Goal: Task Accomplishment & Management: Use online tool/utility

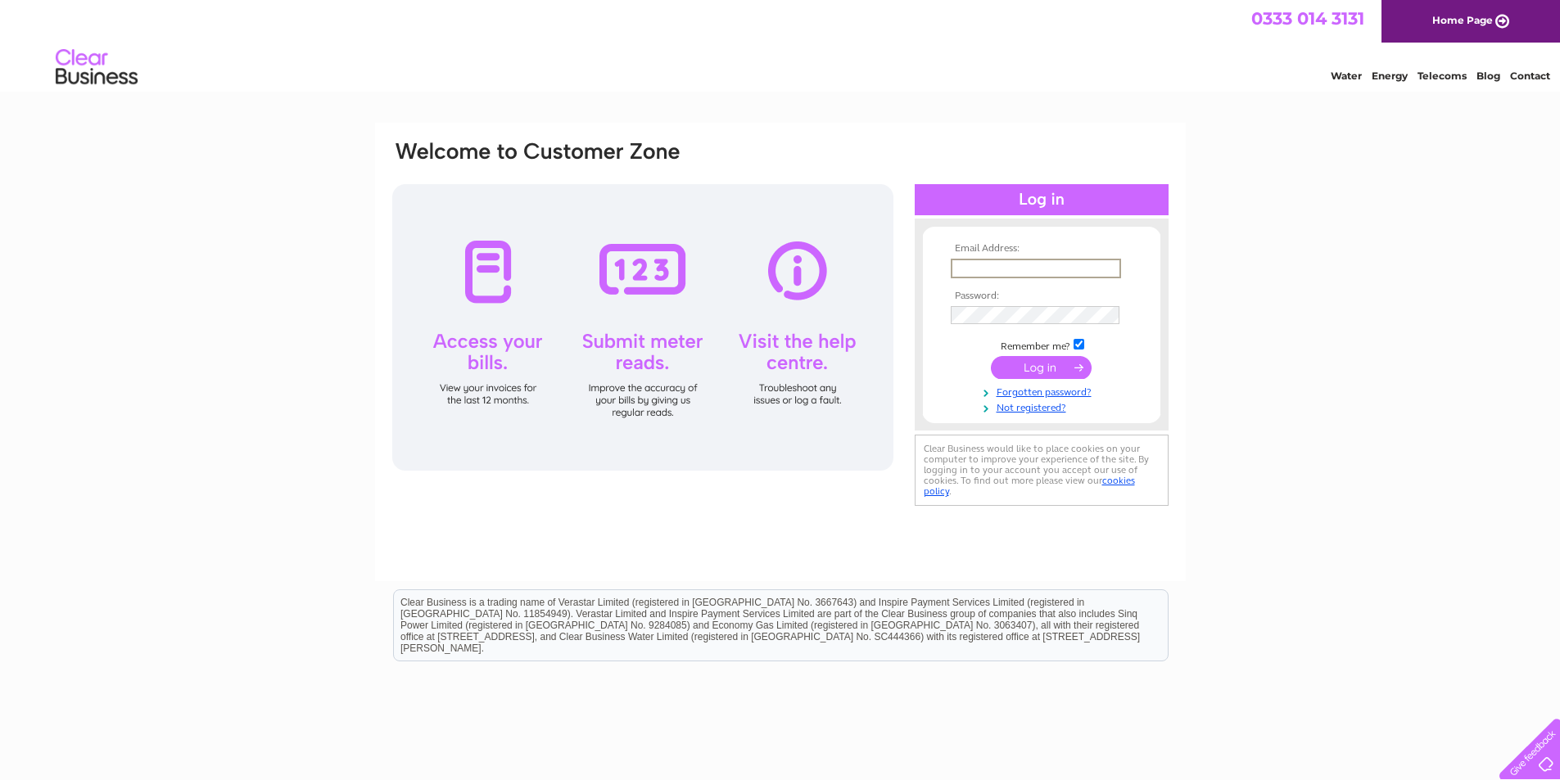
click at [1019, 273] on input "text" at bounding box center [1036, 269] width 170 height 20
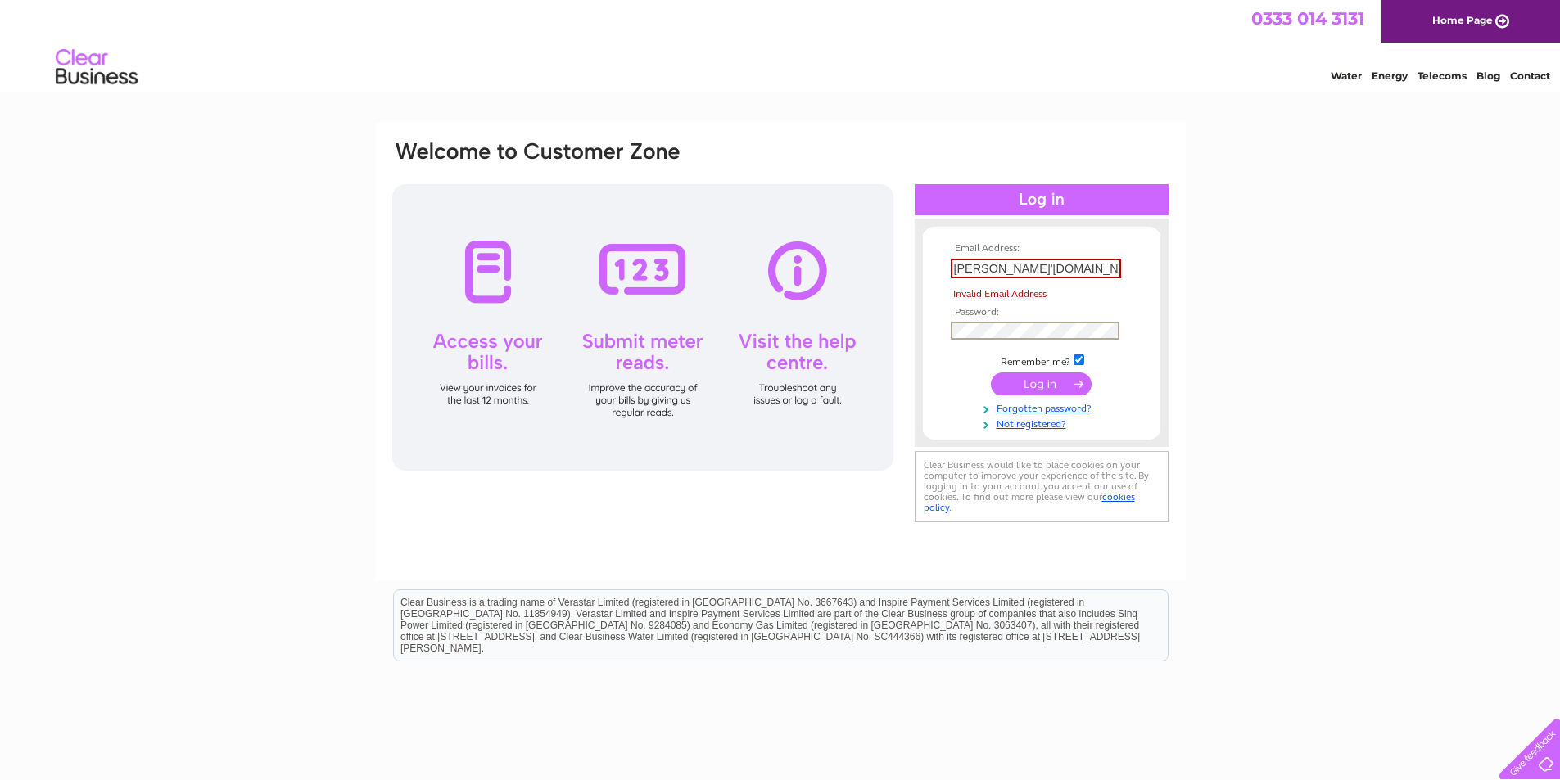
click at [1000, 317] on tbody "Email Address: a.cooper'stmarys.net Invalid Email Address Password: Remember me?" at bounding box center [1041, 336] width 190 height 187
click at [1003, 263] on input "a.cooper'stmarys.net" at bounding box center [1036, 269] width 170 height 20
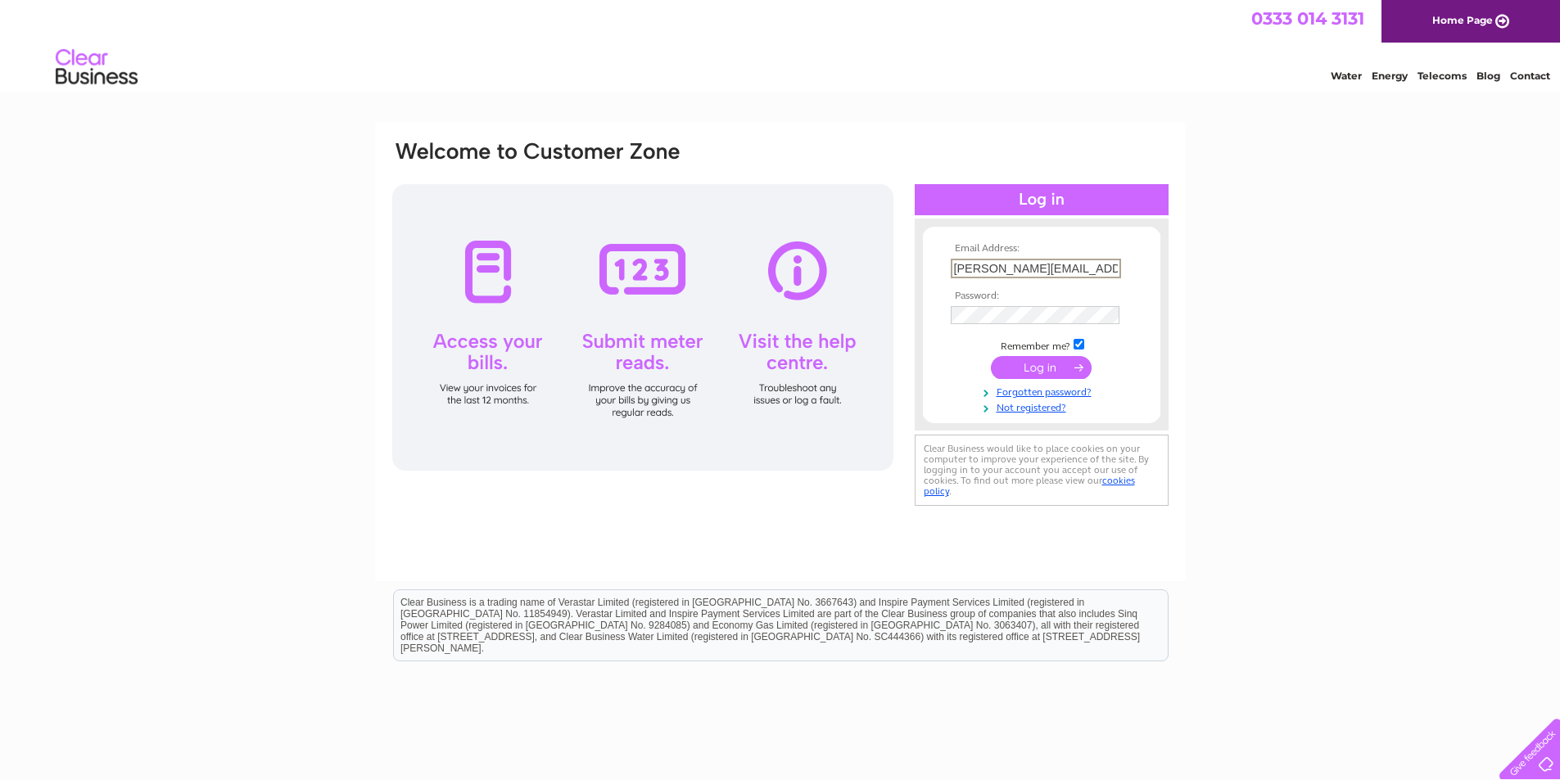
type input "a.cooper@stmarys.net"
click at [991, 356] on input "submit" at bounding box center [1041, 367] width 101 height 23
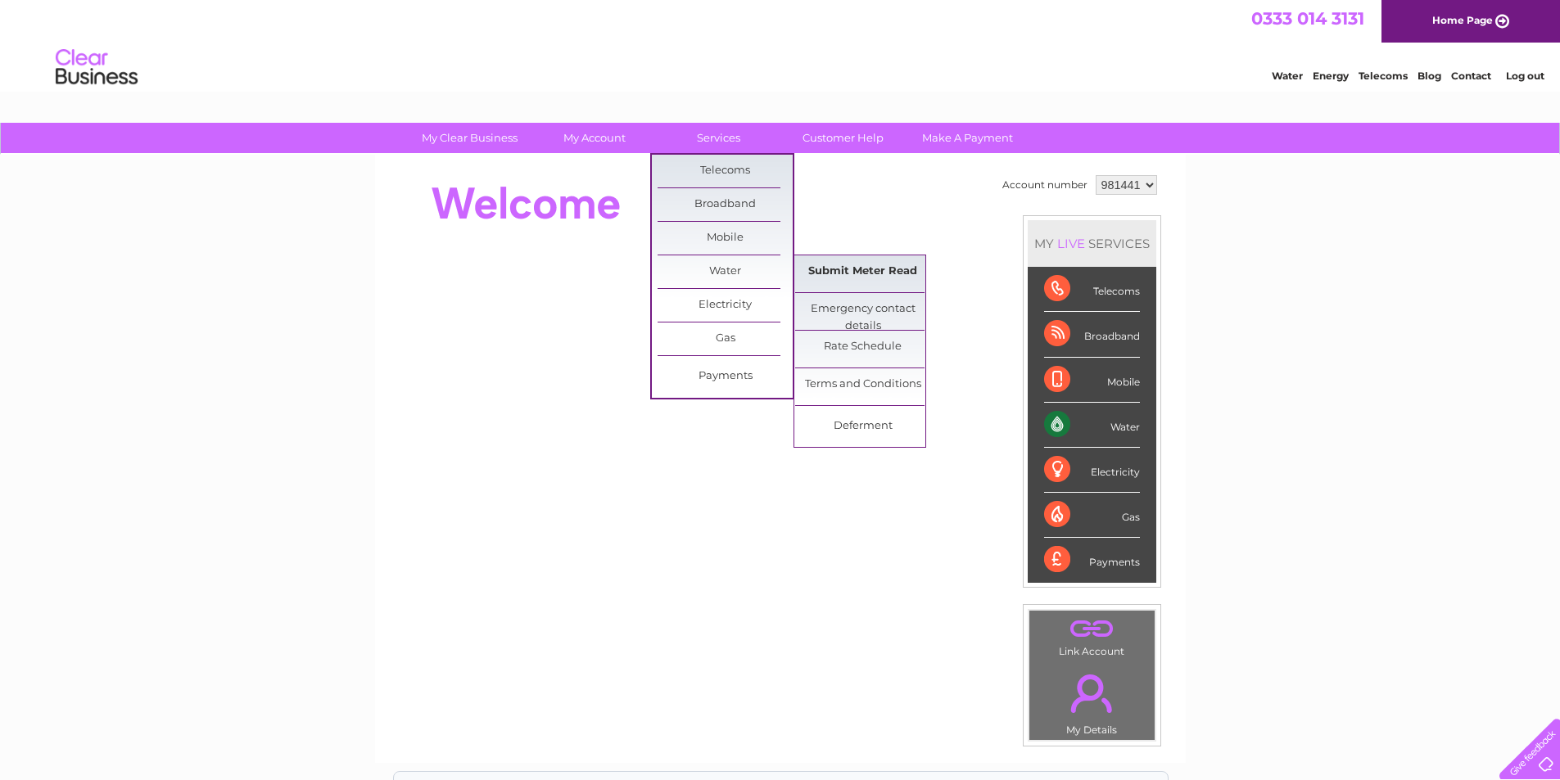
click at [892, 271] on link "Submit Meter Read" at bounding box center [862, 271] width 135 height 33
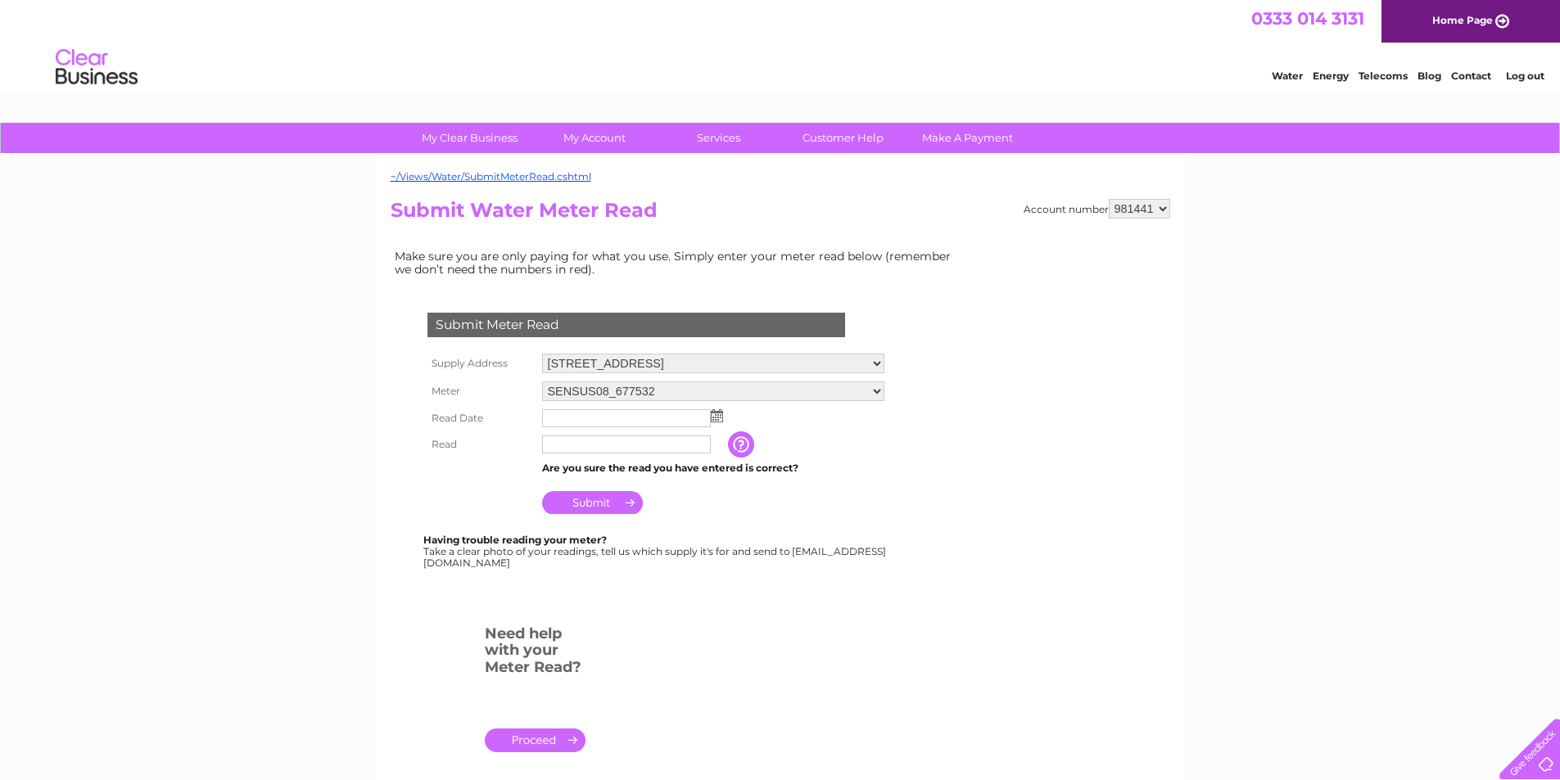
click at [717, 415] on img at bounding box center [717, 415] width 12 height 13
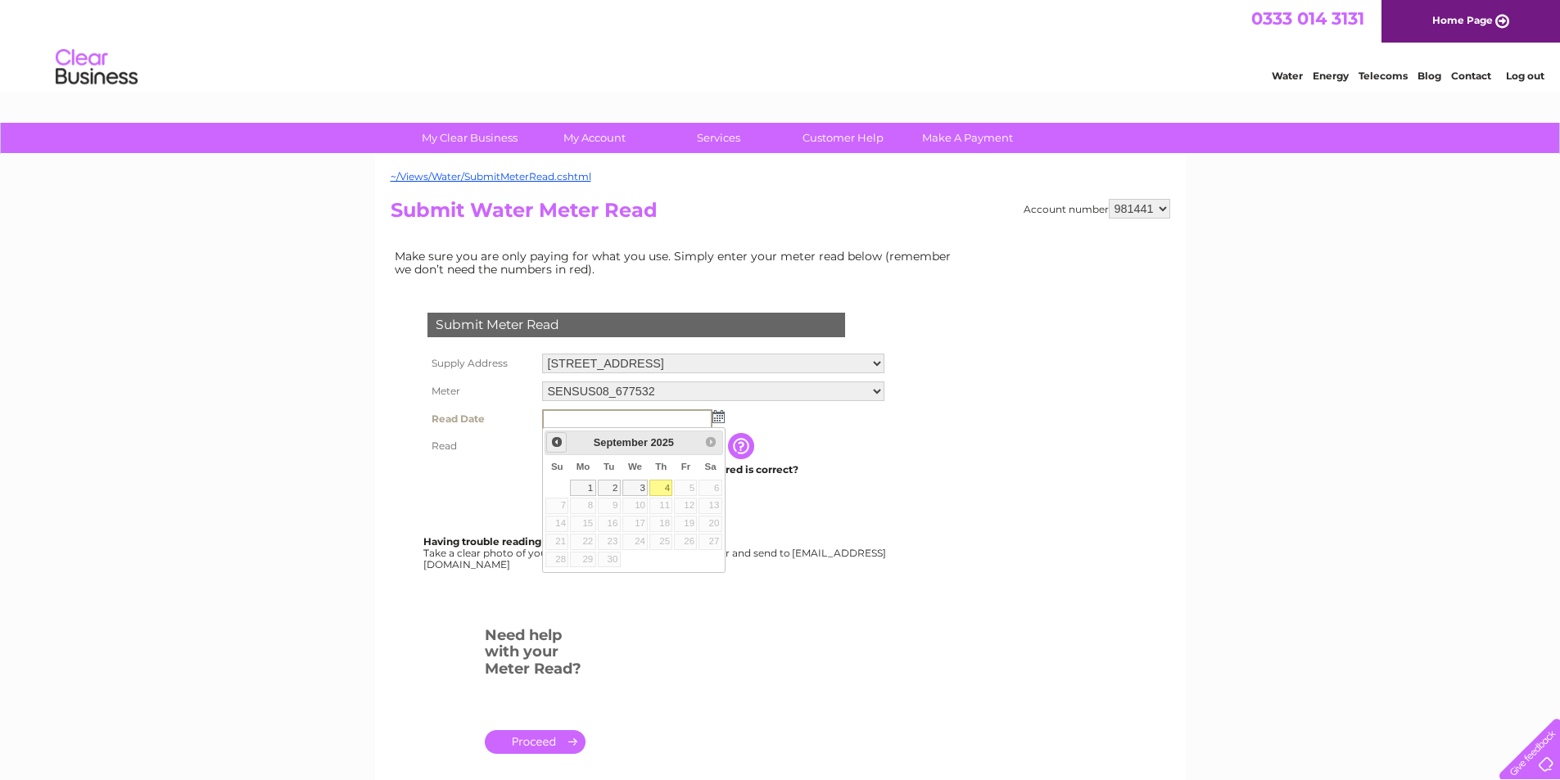
click at [556, 440] on span "Prev" at bounding box center [556, 442] width 13 height 13
click at [632, 558] on link "30" at bounding box center [635, 560] width 26 height 16
type input "2025/07/30"
click at [571, 447] on input "text" at bounding box center [627, 446] width 170 height 20
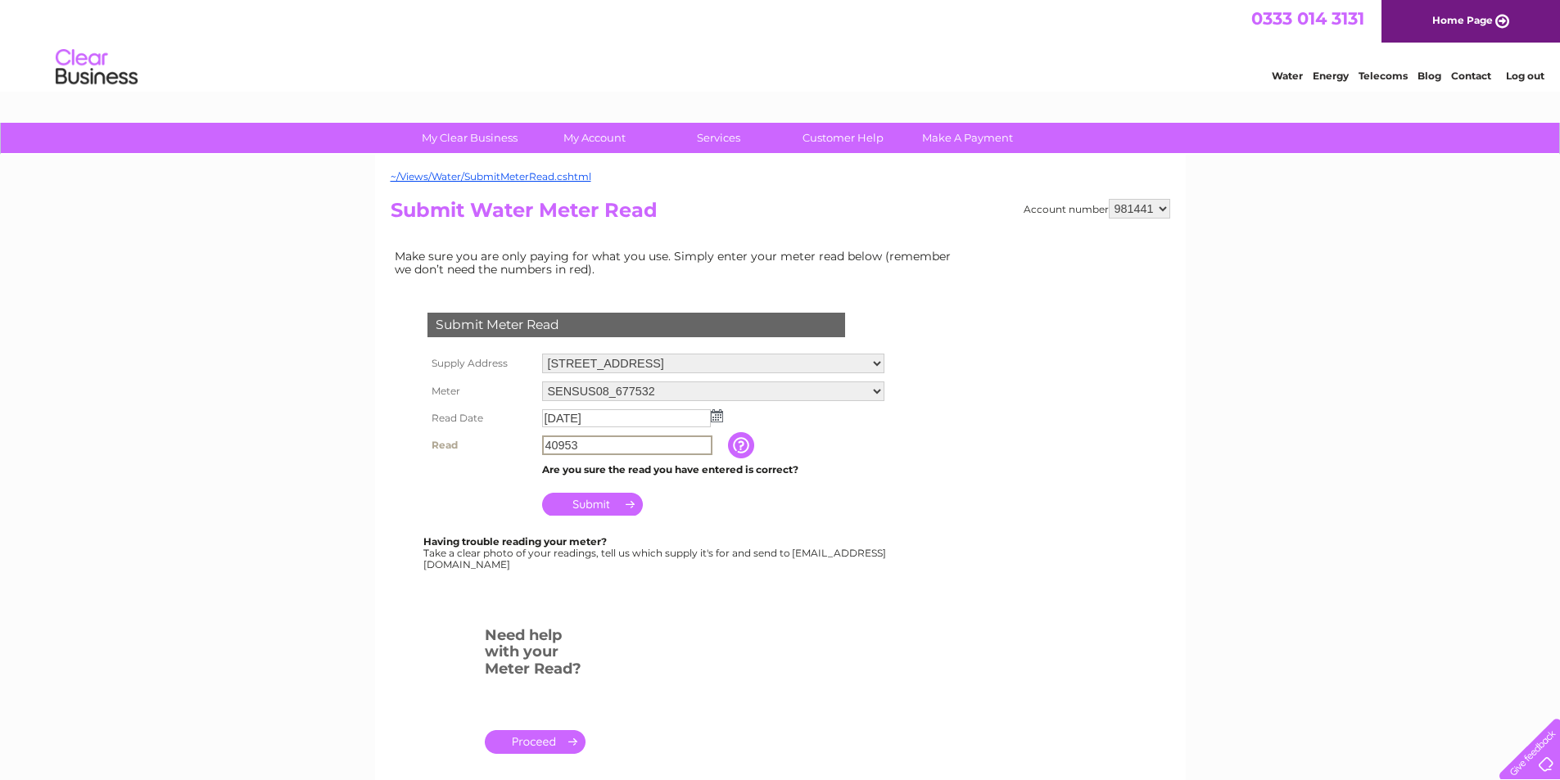
type input "40953"
click at [581, 502] on input "Submit" at bounding box center [592, 502] width 101 height 23
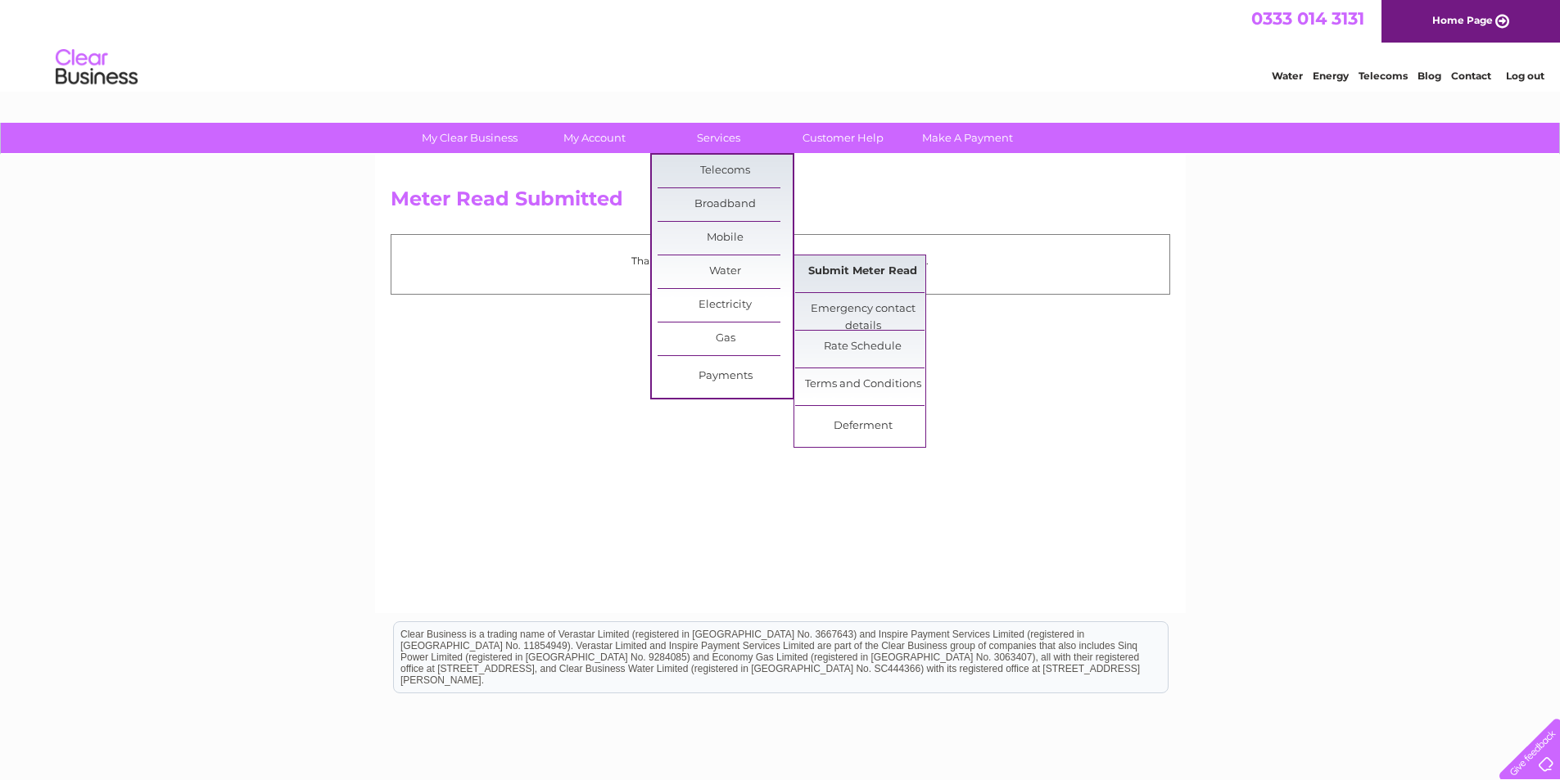
click at [852, 272] on link "Submit Meter Read" at bounding box center [862, 271] width 135 height 33
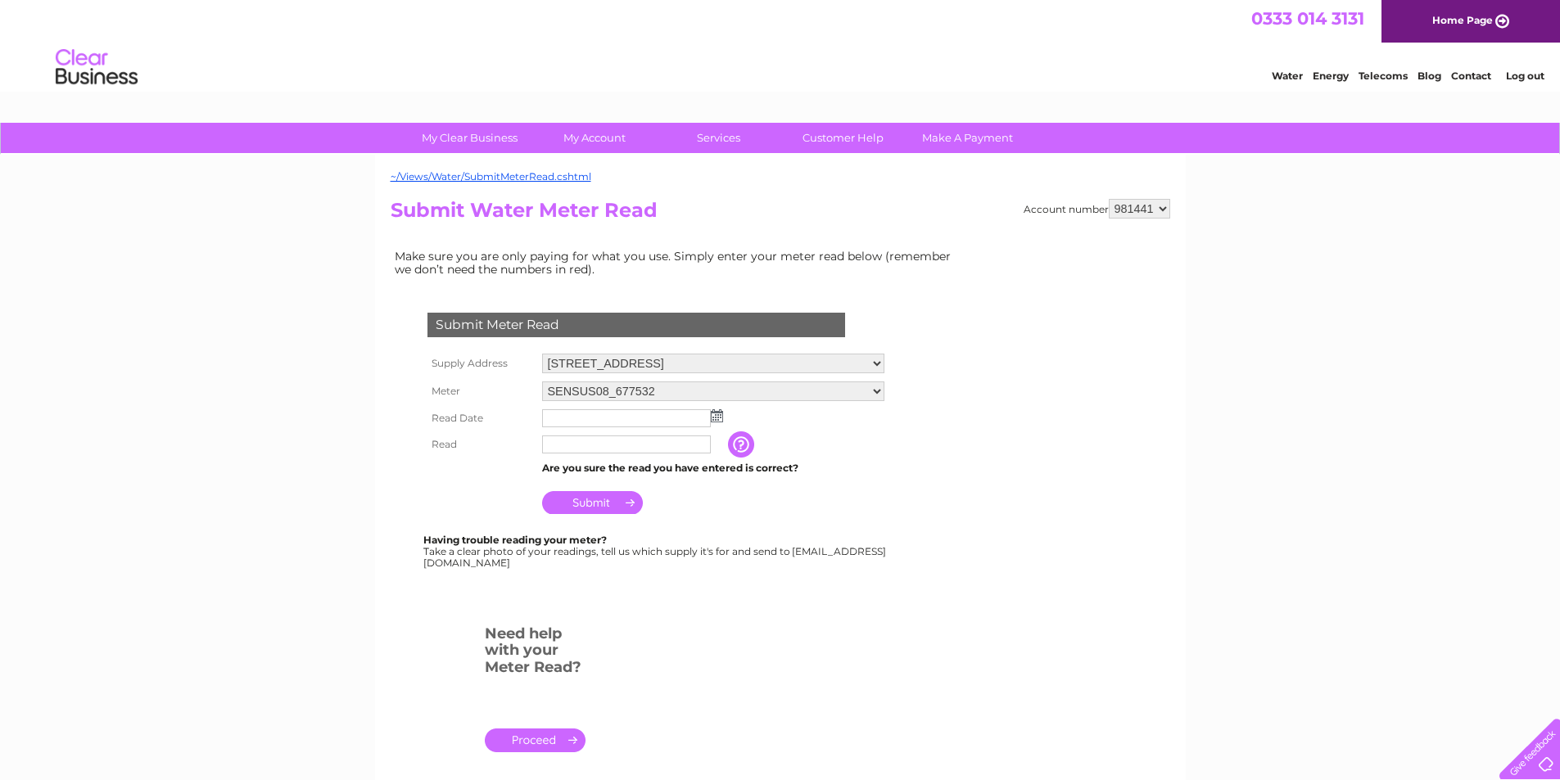
click at [715, 413] on img at bounding box center [717, 415] width 12 height 13
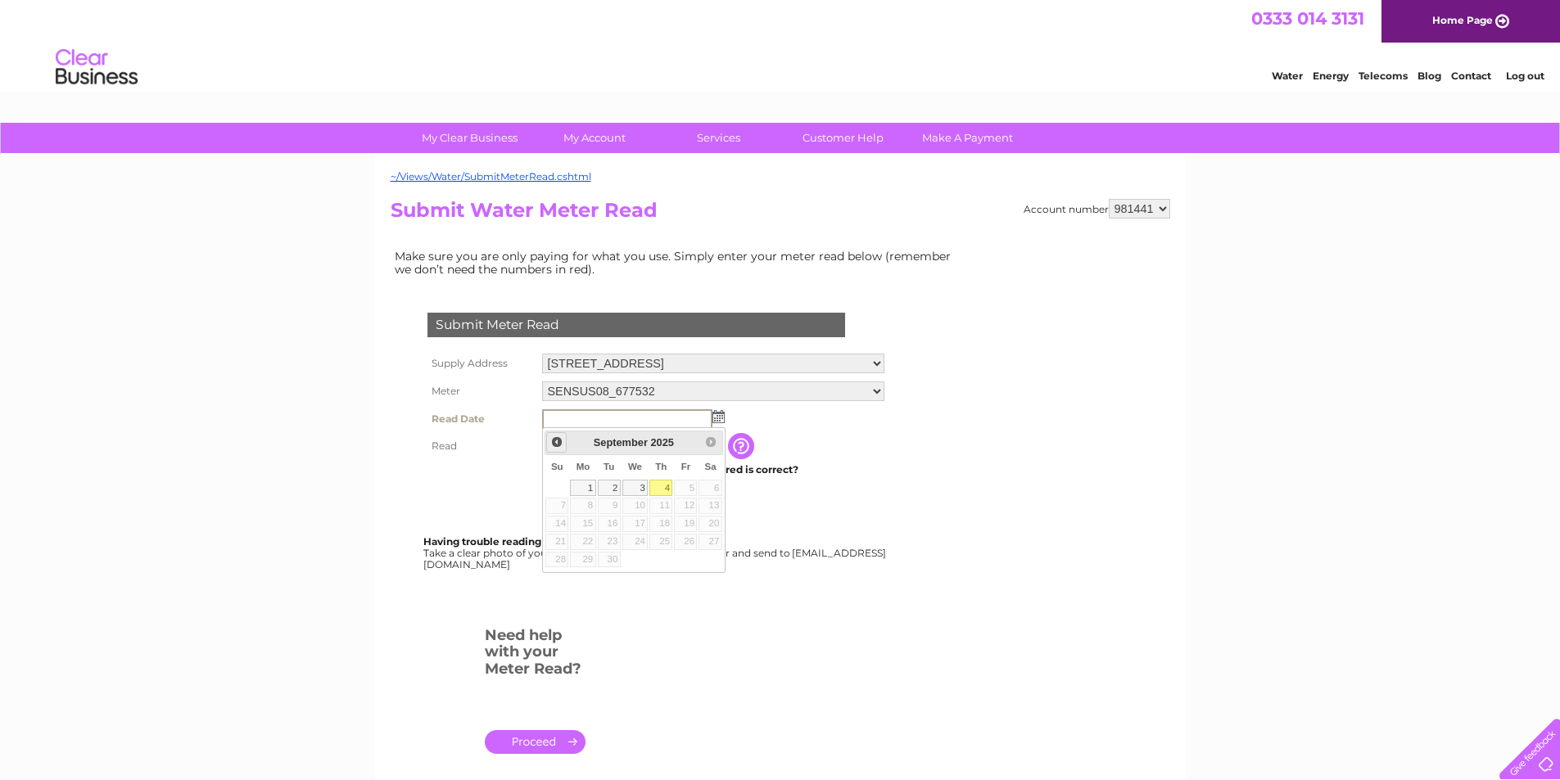
click at [553, 439] on span "Prev" at bounding box center [556, 442] width 13 height 13
click at [686, 556] on link "29" at bounding box center [685, 560] width 23 height 16
type input "2025/08/29"
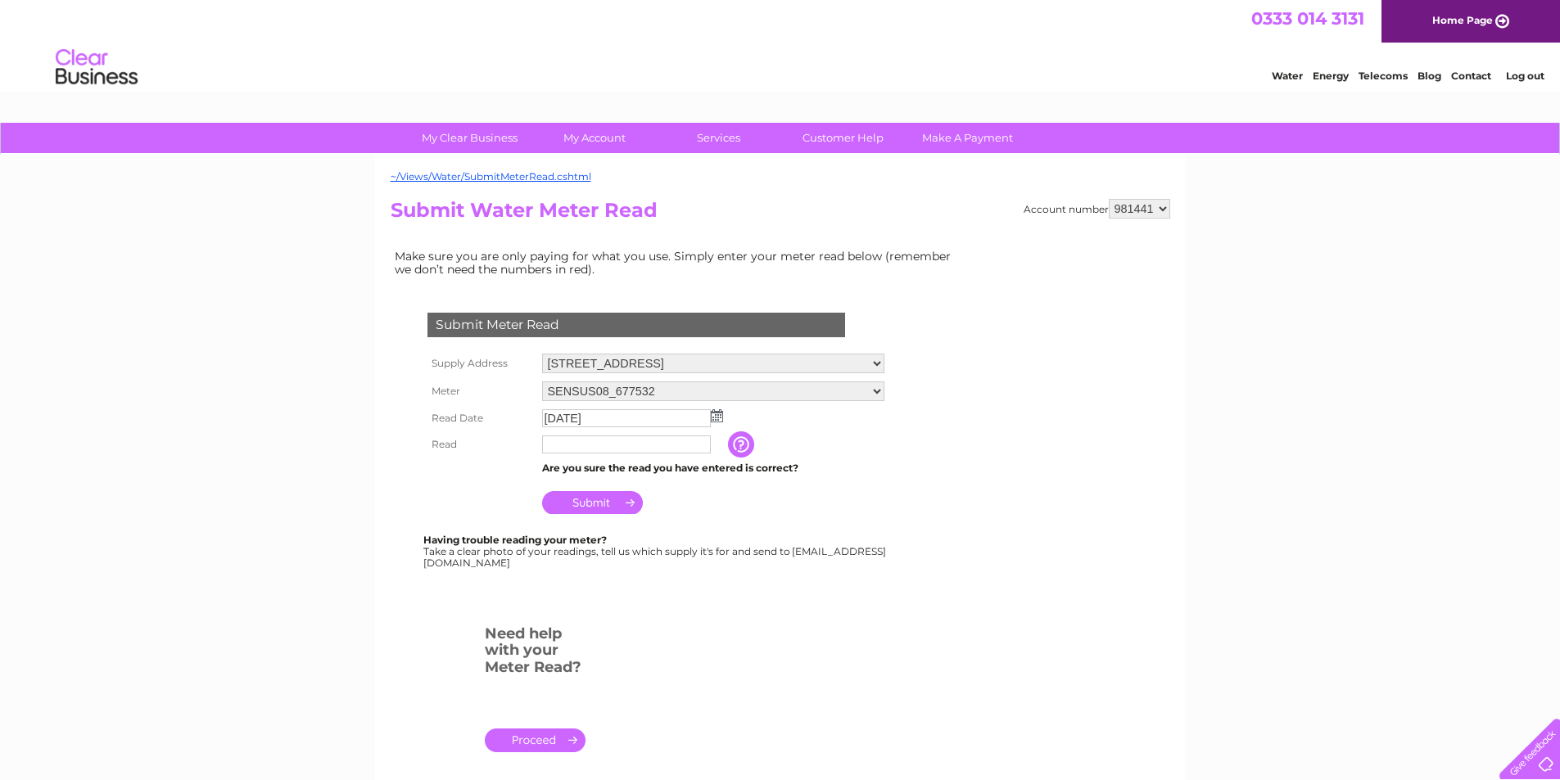
click at [611, 448] on input "text" at bounding box center [626, 445] width 169 height 18
type input "40959"
click at [736, 503] on td "Submit" at bounding box center [713, 500] width 350 height 39
click at [579, 497] on input "Submit" at bounding box center [592, 502] width 101 height 23
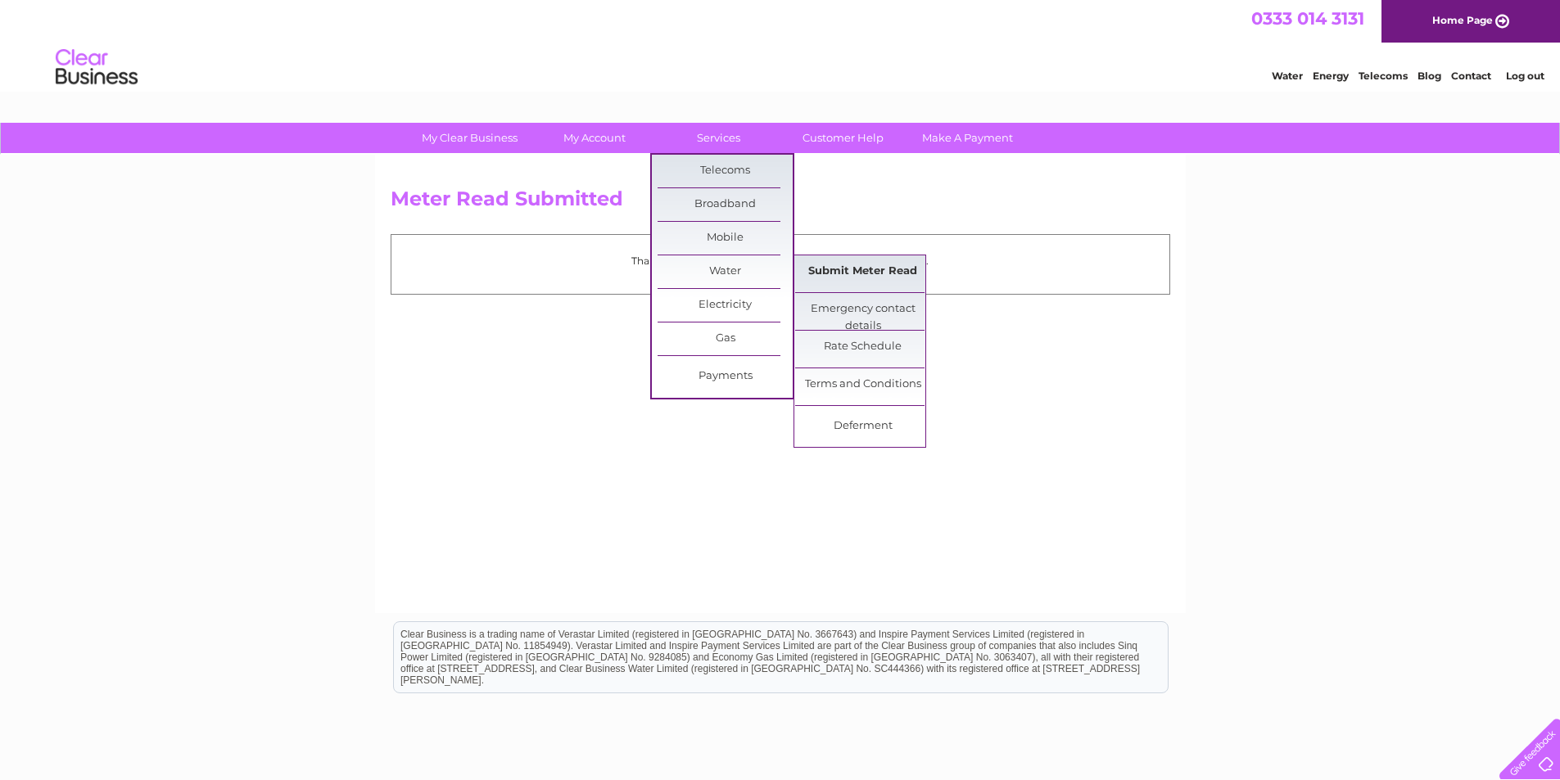
click at [887, 275] on link "Submit Meter Read" at bounding box center [862, 271] width 135 height 33
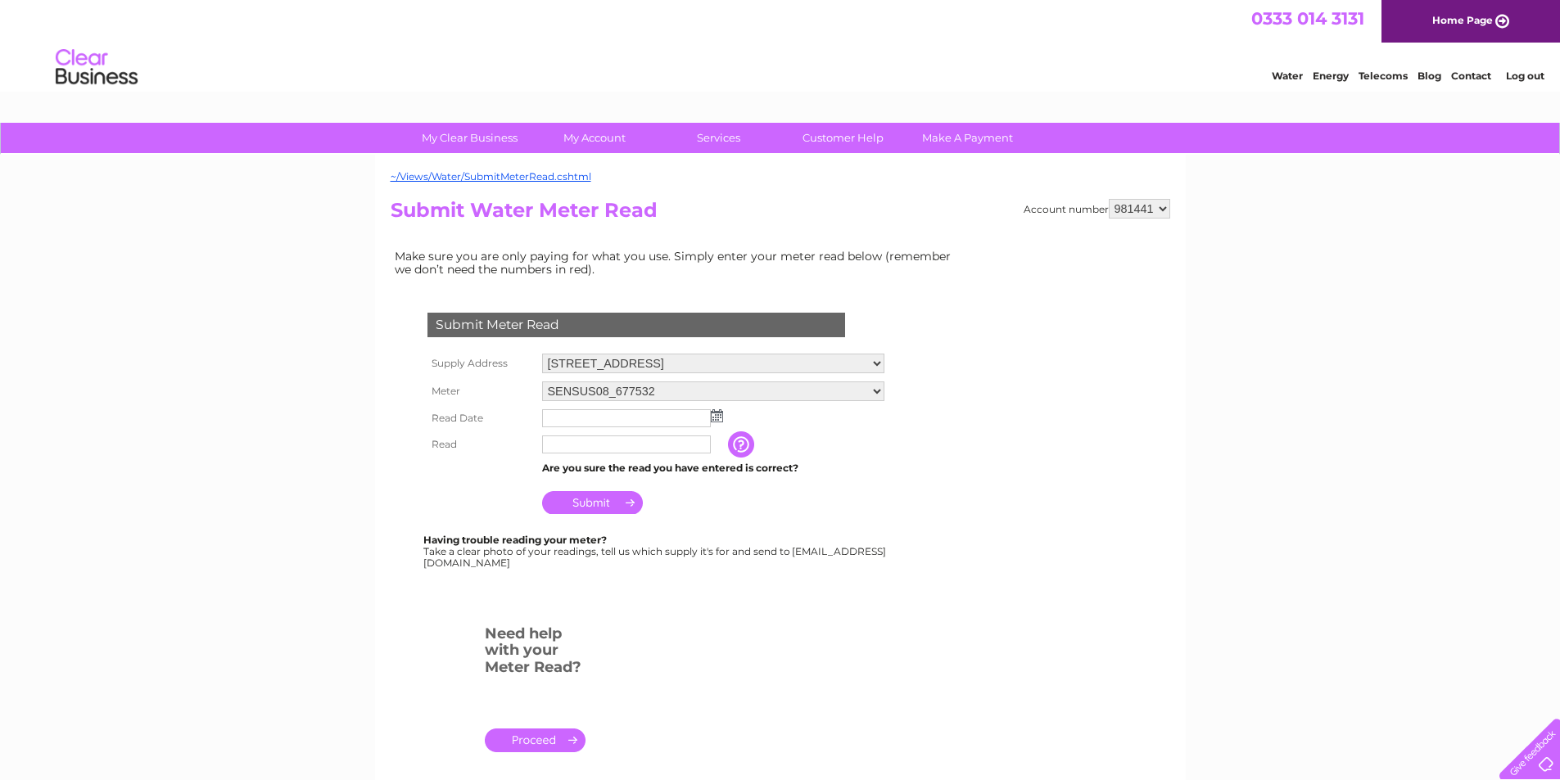
click at [874, 360] on select "New Extension, Windhill, Bishops Storford, CM23 2NQ Windhill, Bishop'S Stortfor…" at bounding box center [713, 364] width 342 height 20
select select "135593"
click at [542, 354] on select "[GEOGRAPHIC_DATA], [GEOGRAPHIC_DATA], [GEOGRAPHIC_DATA][PERSON_NAME], [PERSON_N…" at bounding box center [713, 364] width 342 height 21
click at [714, 419] on img at bounding box center [717, 415] width 12 height 13
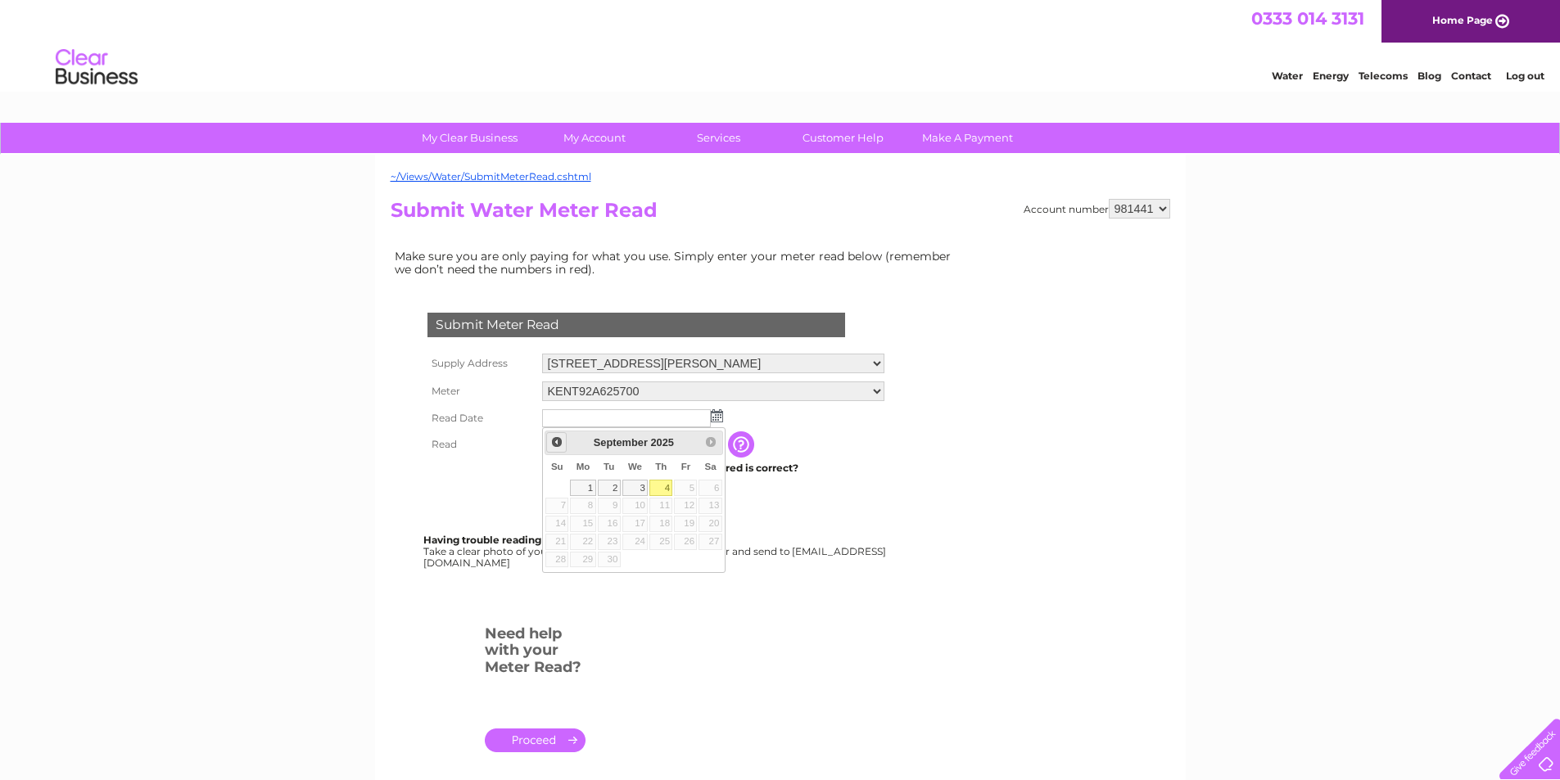
click at [556, 442] on span "Prev" at bounding box center [556, 442] width 13 height 13
click at [635, 559] on link "30" at bounding box center [635, 560] width 26 height 16
type input "2025/07/30"
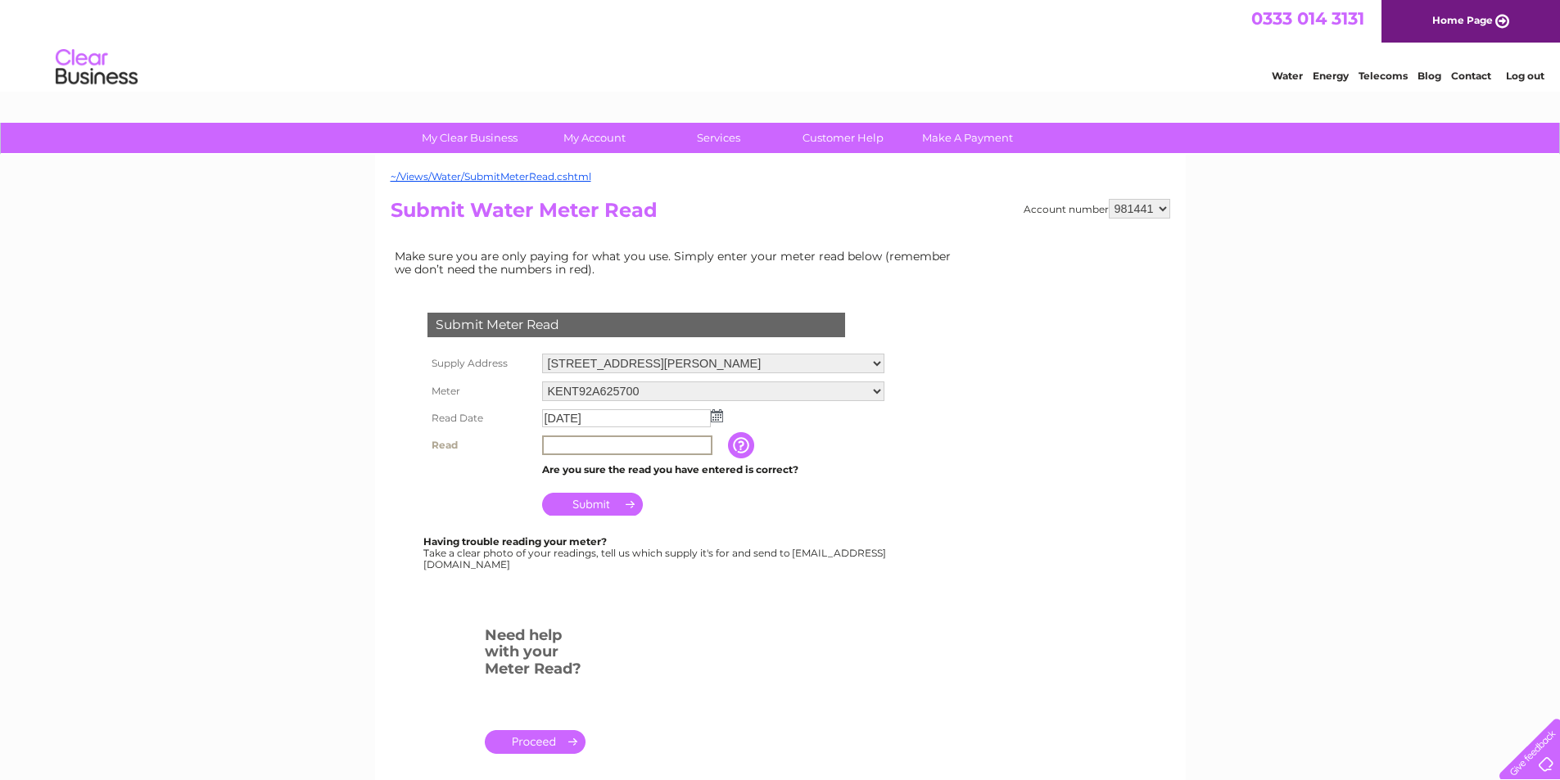
click at [613, 445] on input "text" at bounding box center [627, 446] width 170 height 20
type input "55889"
click at [607, 511] on input "Submit" at bounding box center [592, 504] width 101 height 23
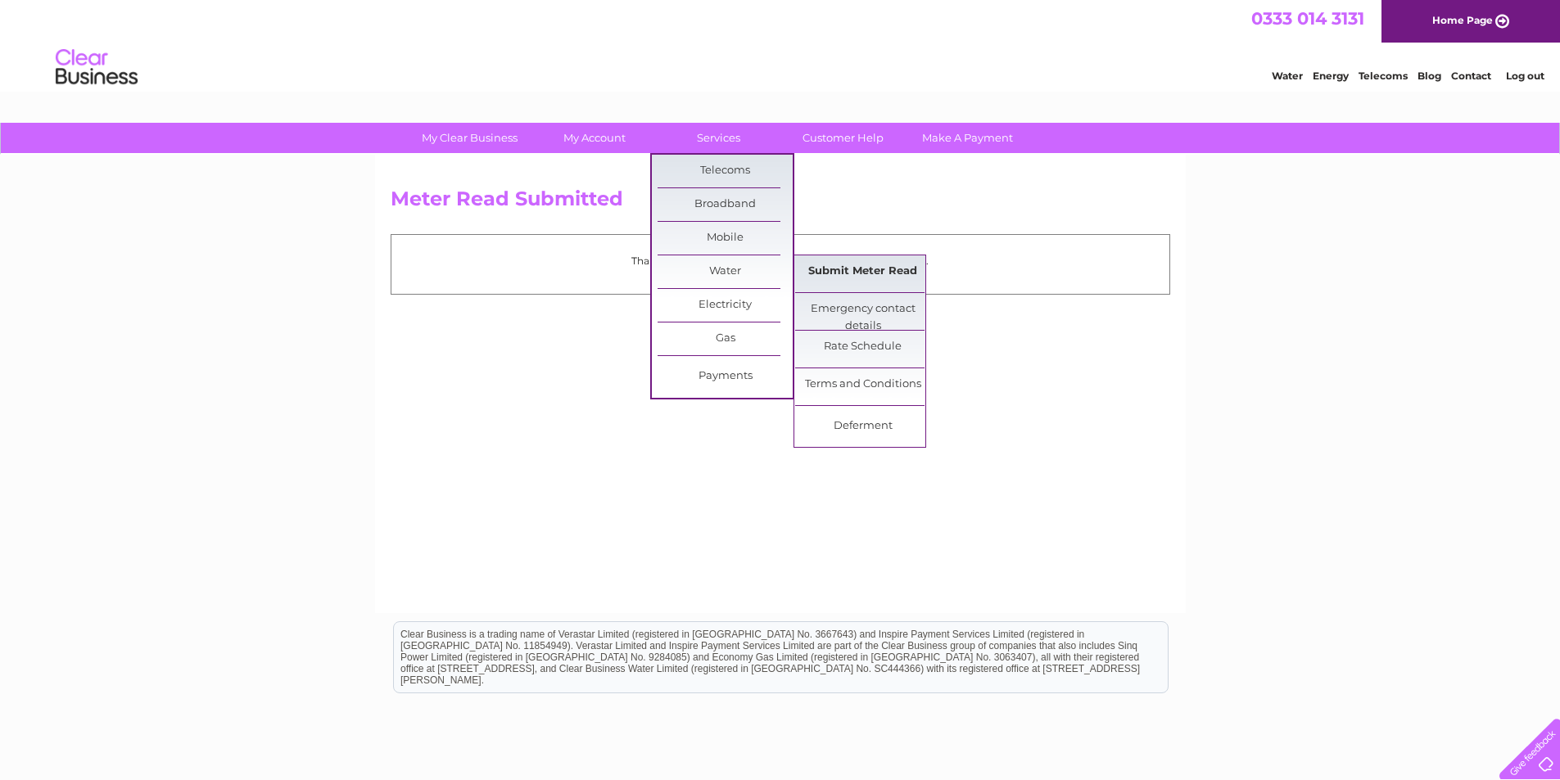
click at [820, 276] on link "Submit Meter Read" at bounding box center [862, 271] width 135 height 33
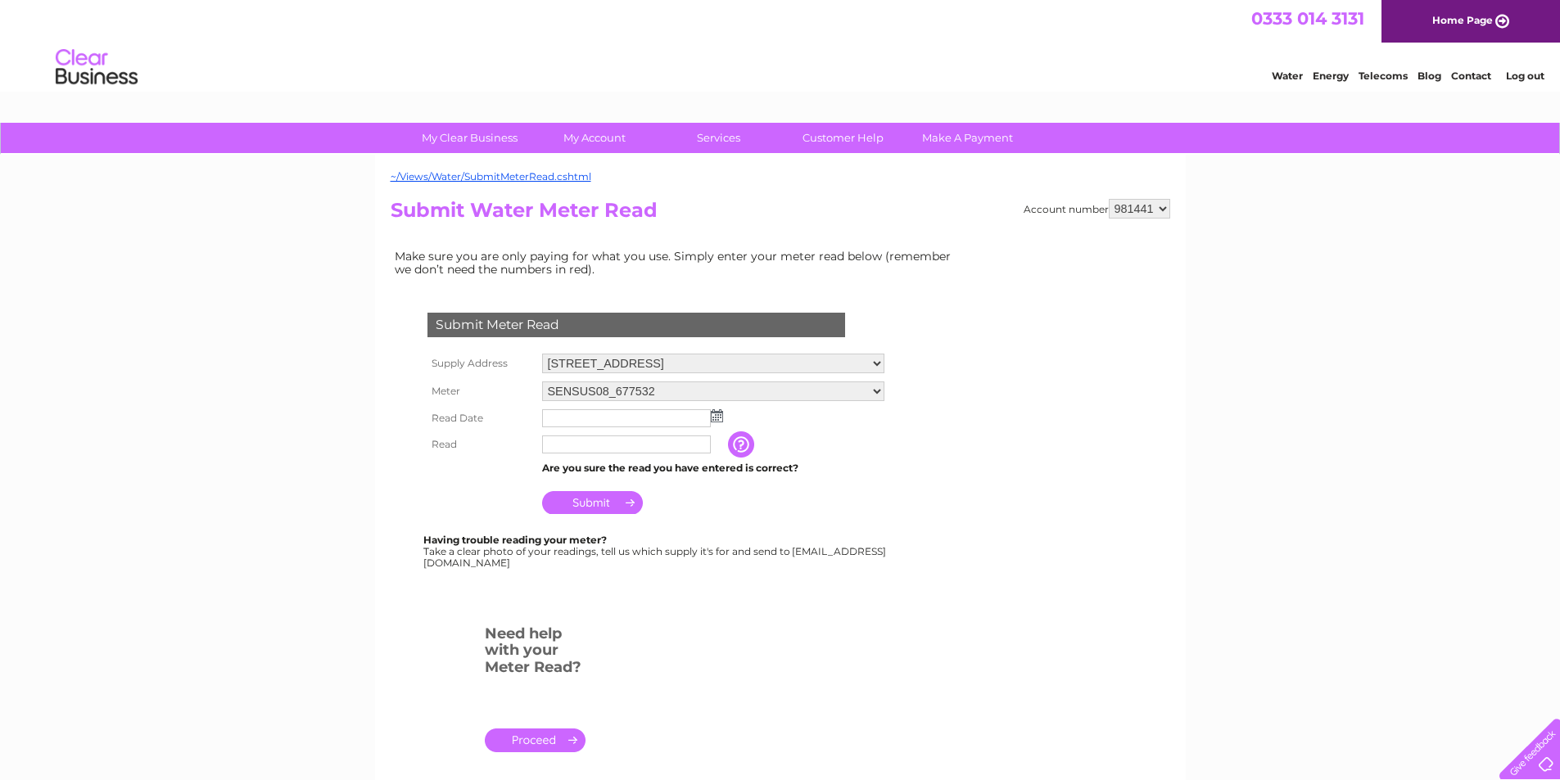
drag, startPoint x: 853, startPoint y: 366, endPoint x: 826, endPoint y: 372, distance: 27.6
click at [853, 366] on select "[GEOGRAPHIC_DATA], [GEOGRAPHIC_DATA], [GEOGRAPHIC_DATA][PERSON_NAME], [PERSON_N…" at bounding box center [713, 364] width 342 height 20
select select "135593"
click at [542, 354] on select "[GEOGRAPHIC_DATA], [GEOGRAPHIC_DATA], [GEOGRAPHIC_DATA][PERSON_NAME], [PERSON_N…" at bounding box center [713, 364] width 342 height 21
drag, startPoint x: 0, startPoint y: 0, endPoint x: 716, endPoint y: 415, distance: 828.0
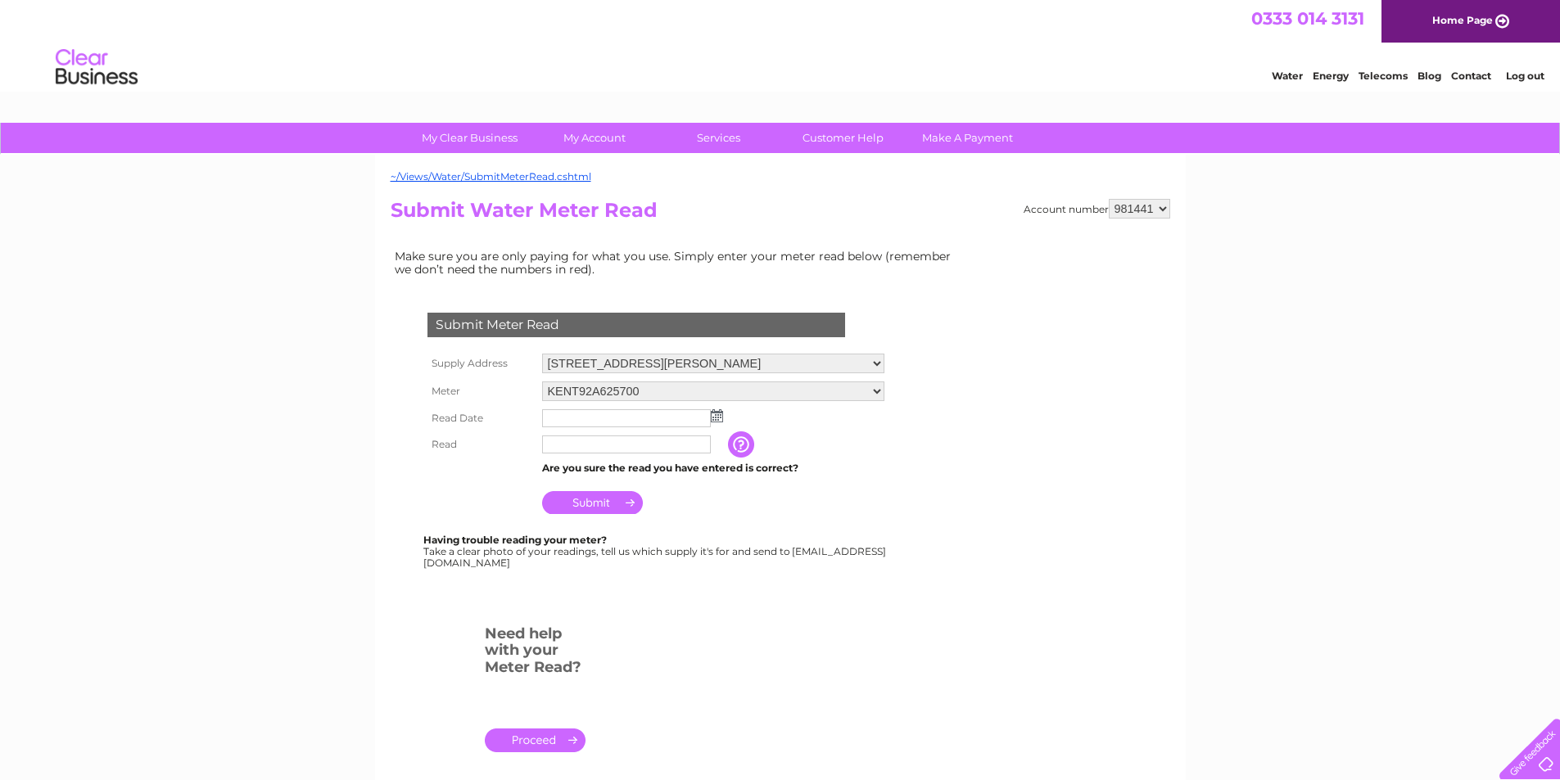
click at [716, 415] on img at bounding box center [717, 415] width 12 height 13
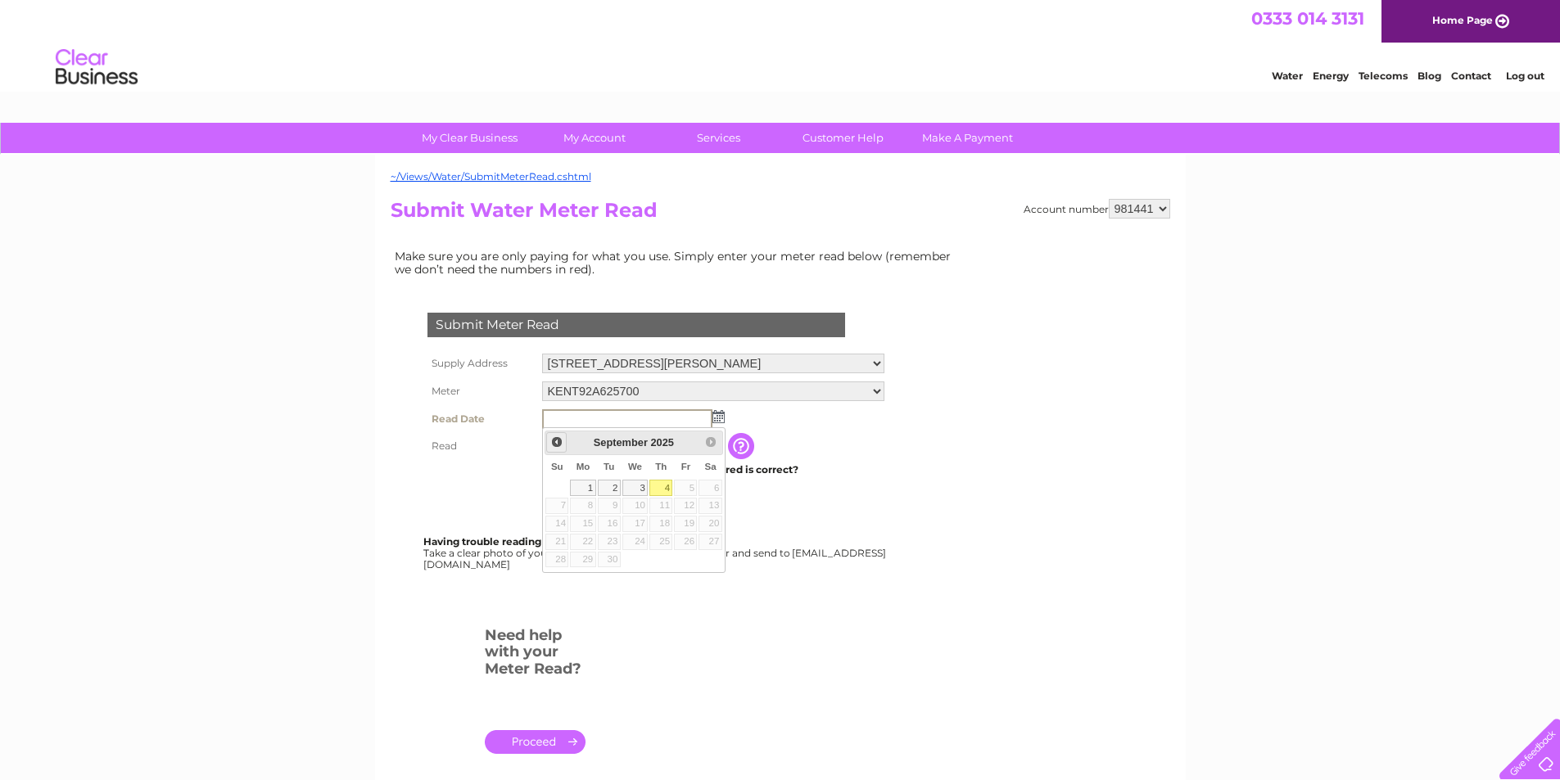
click at [553, 438] on span "Prev" at bounding box center [556, 442] width 13 height 13
click at [684, 556] on link "29" at bounding box center [685, 560] width 23 height 16
type input "2025/08/29"
click at [615, 443] on input "text" at bounding box center [627, 446] width 170 height 20
type input "55963"
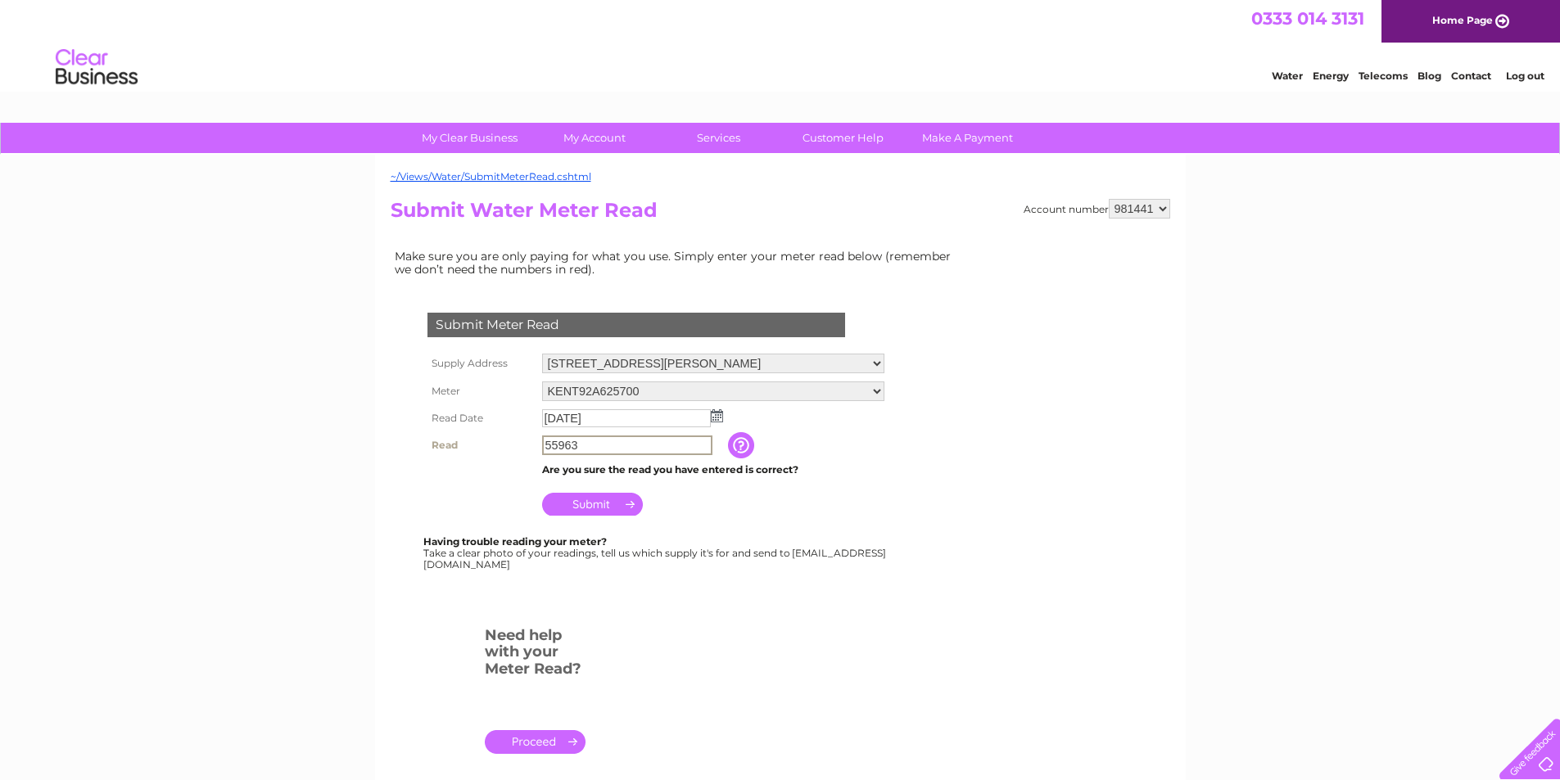
click at [587, 504] on input "Submit" at bounding box center [592, 504] width 101 height 23
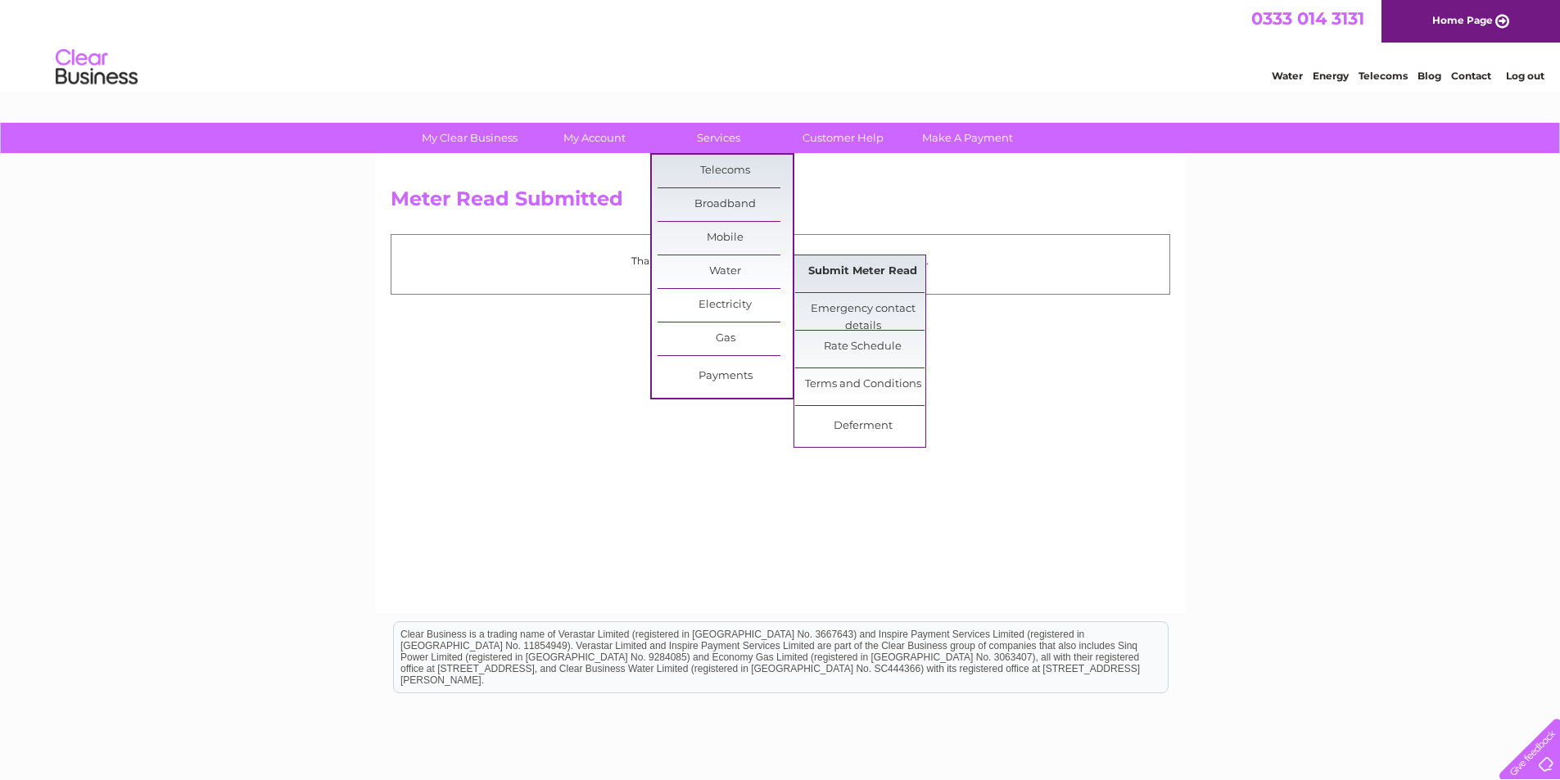
click at [824, 272] on link "Submit Meter Read" at bounding box center [862, 271] width 135 height 33
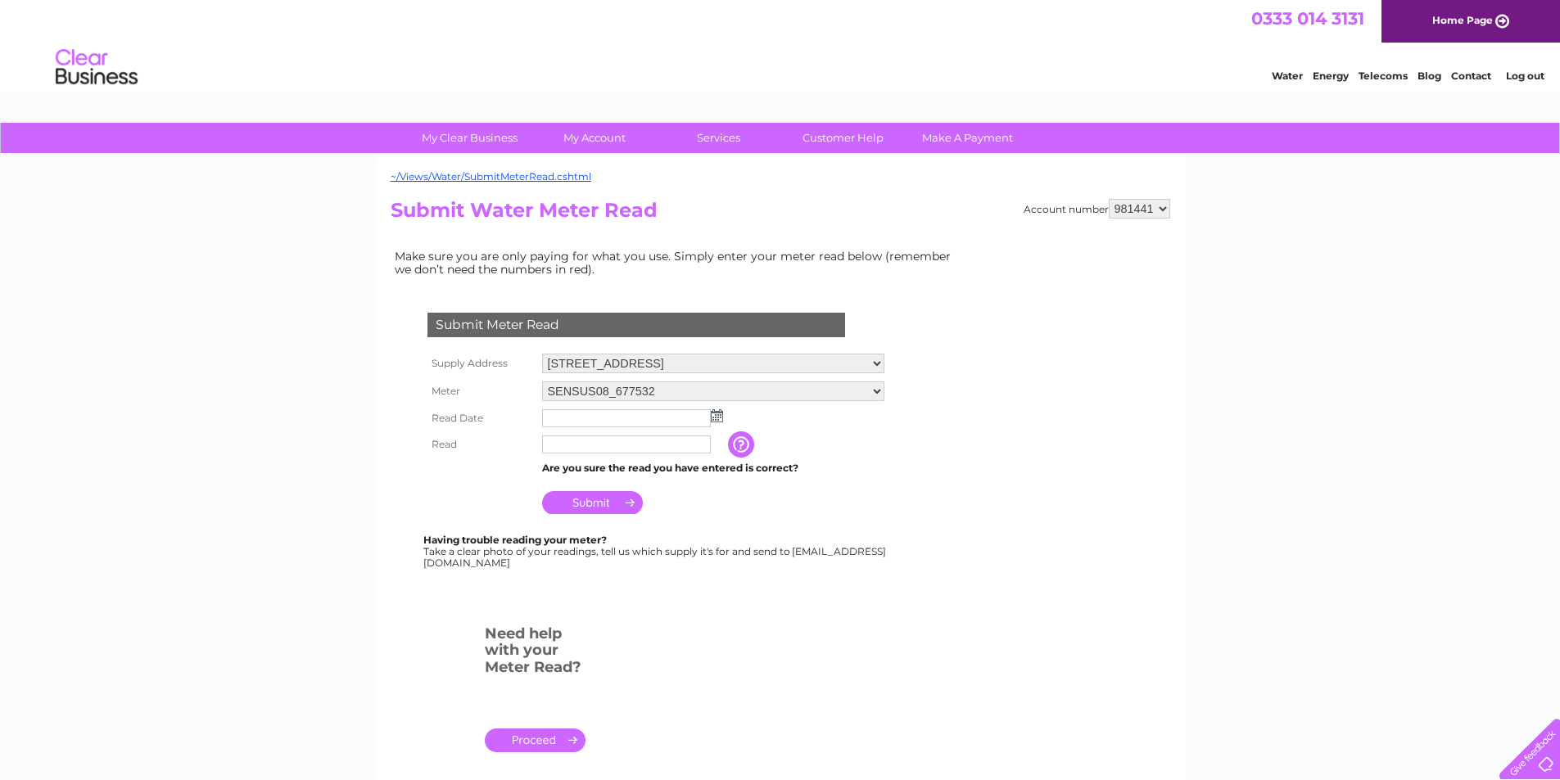
click at [875, 365] on select "[GEOGRAPHIC_DATA], [GEOGRAPHIC_DATA], [GEOGRAPHIC_DATA][PERSON_NAME], [PERSON_N…" at bounding box center [713, 364] width 342 height 20
select select "135594"
click at [542, 354] on select "[GEOGRAPHIC_DATA], [GEOGRAPHIC_DATA], [GEOGRAPHIC_DATA][PERSON_NAME], [PERSON_N…" at bounding box center [713, 364] width 342 height 21
click at [715, 415] on img at bounding box center [717, 415] width 12 height 13
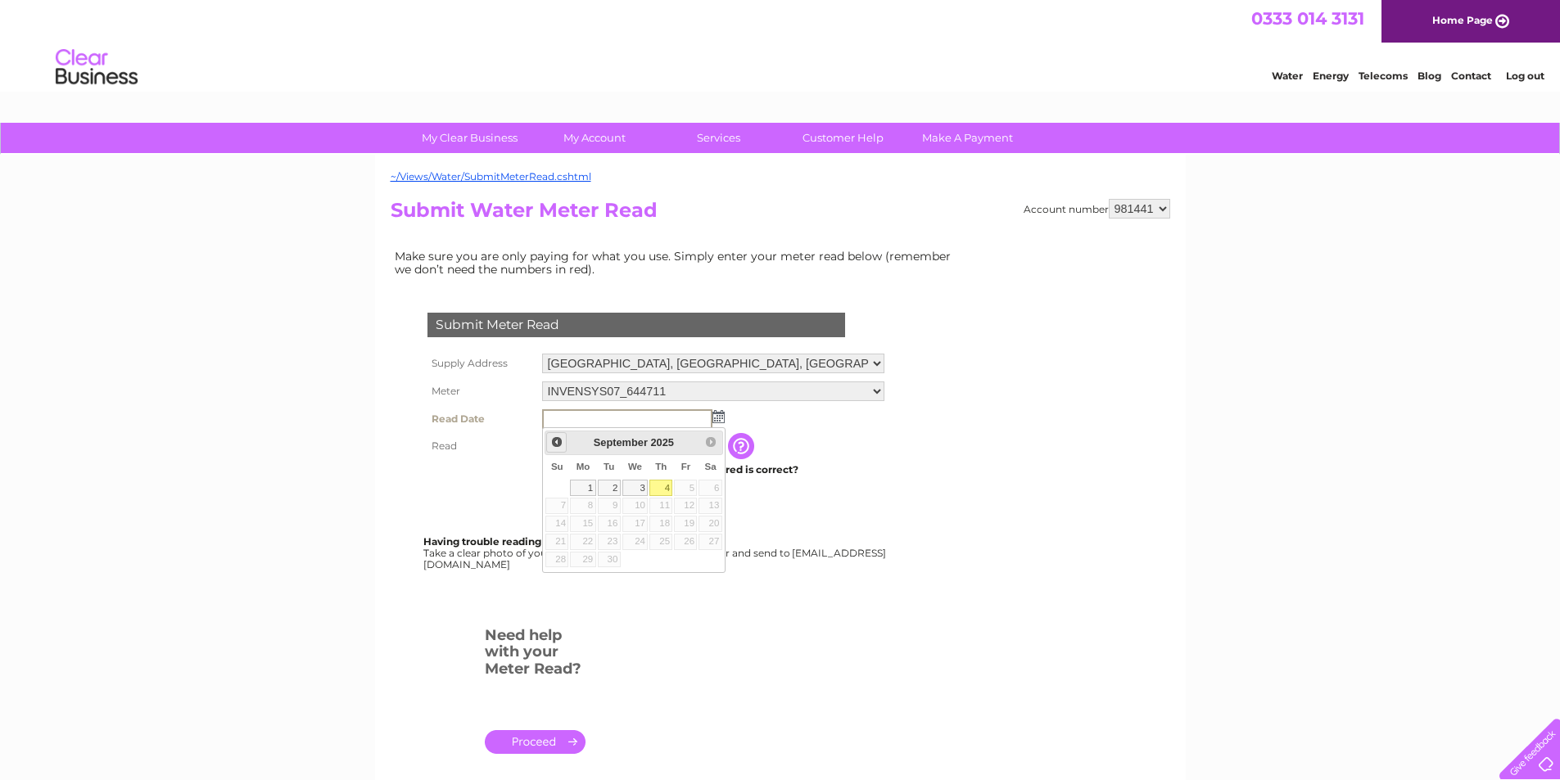
click at [557, 440] on span "Prev" at bounding box center [556, 442] width 13 height 13
click at [637, 562] on link "30" at bounding box center [635, 560] width 26 height 16
type input "2025/07/30"
click at [644, 437] on input "text" at bounding box center [627, 446] width 170 height 20
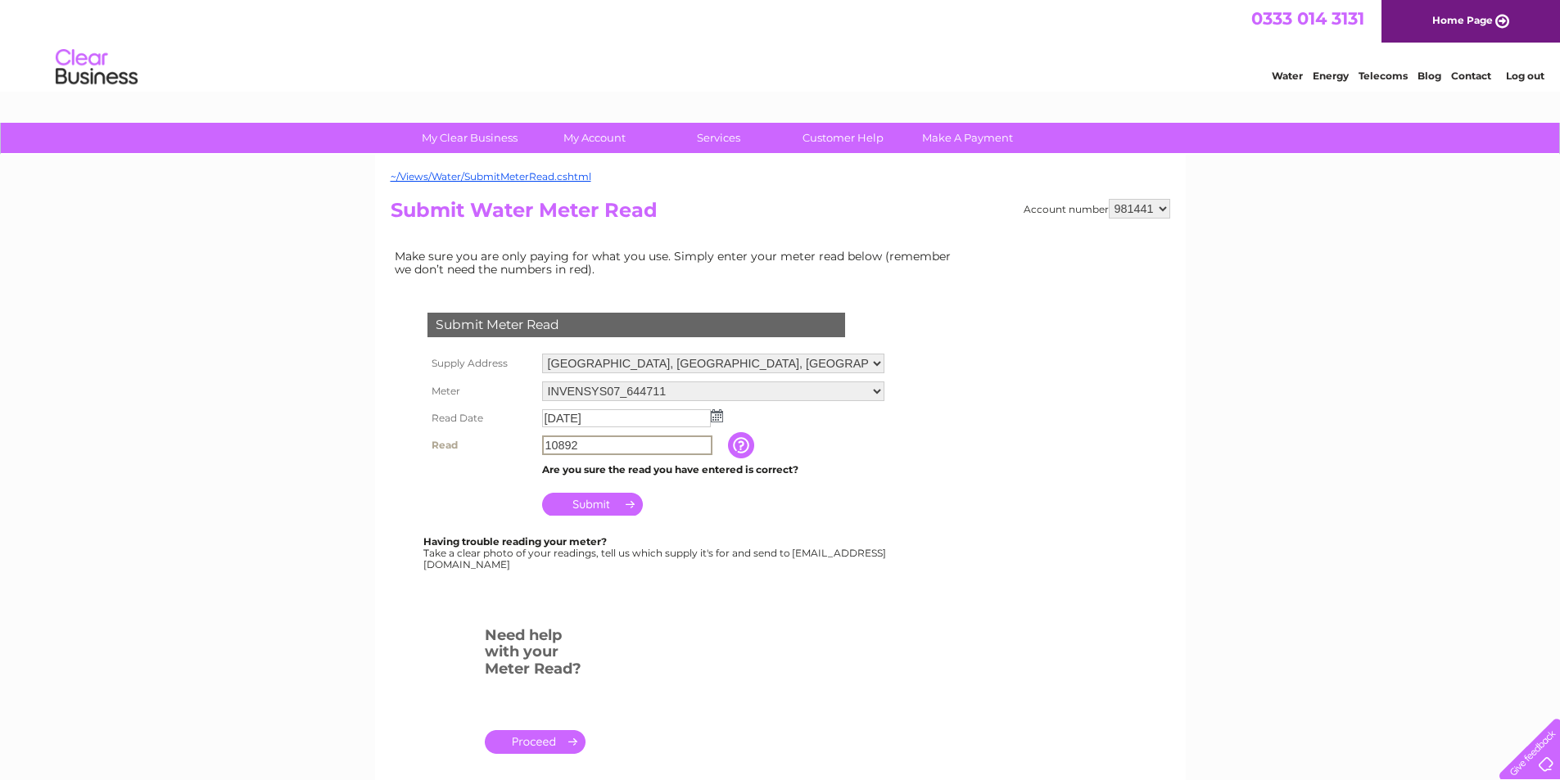
type input "10892"
click at [578, 506] on input "Submit" at bounding box center [592, 504] width 101 height 23
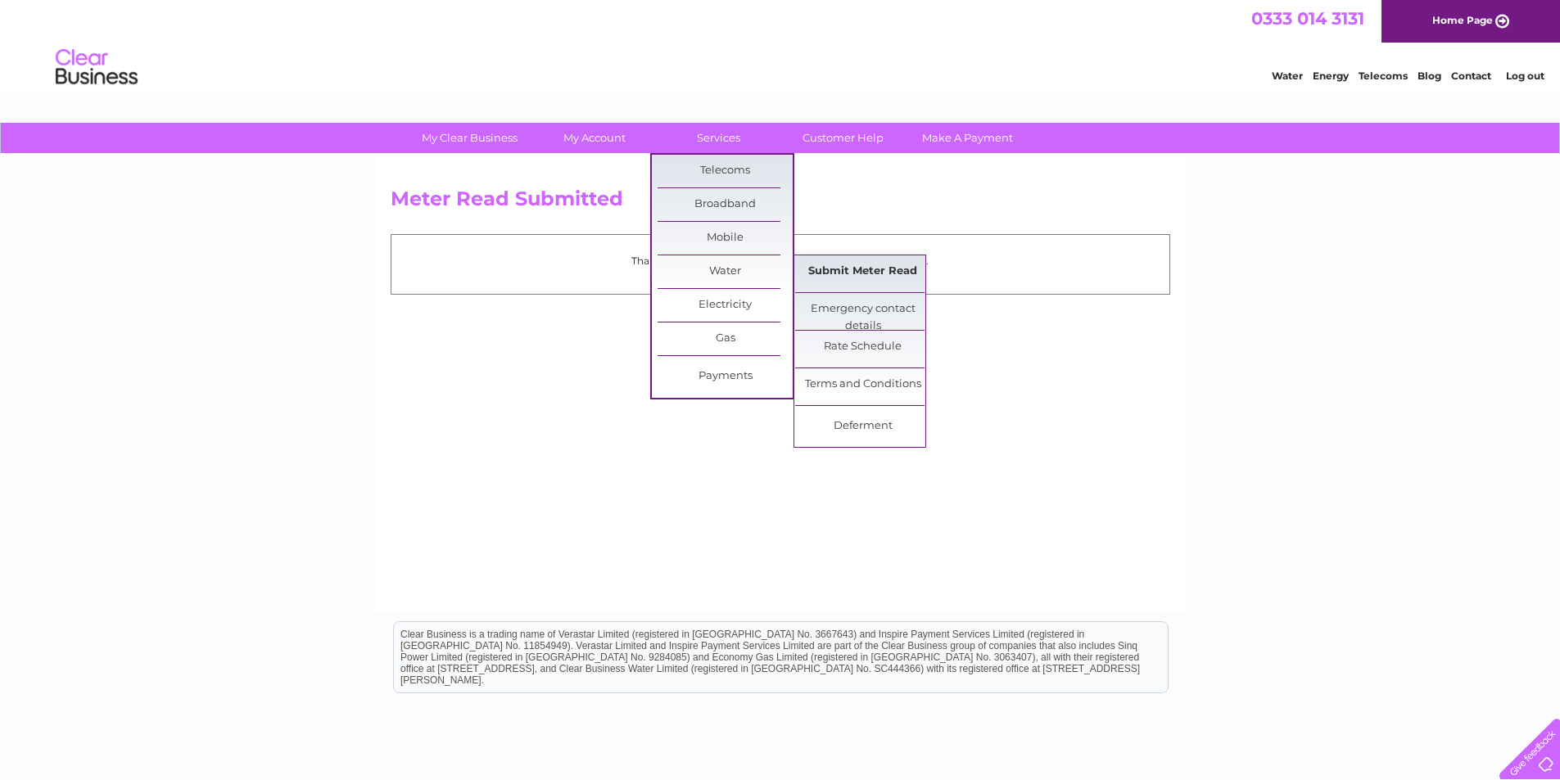
click at [868, 267] on link "Submit Meter Read" at bounding box center [862, 271] width 135 height 33
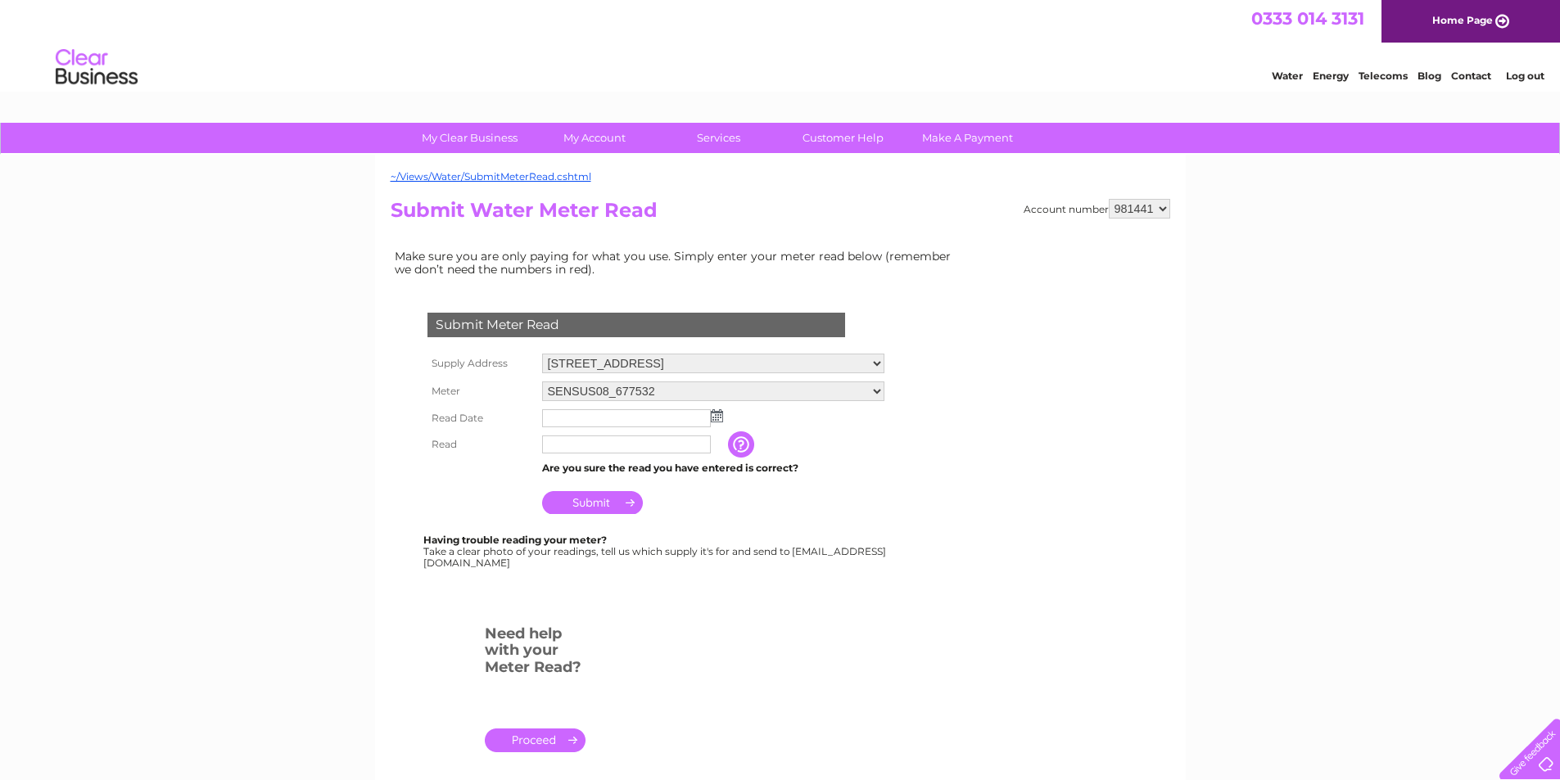
drag, startPoint x: 876, startPoint y: 364, endPoint x: 854, endPoint y: 364, distance: 22.1
click at [875, 364] on select "[GEOGRAPHIC_DATA], [GEOGRAPHIC_DATA], [GEOGRAPHIC_DATA][PERSON_NAME], [PERSON_N…" at bounding box center [713, 364] width 342 height 20
select select "135594"
click at [542, 354] on select "New Extension, Windhill, Bishops Storford, CM23 2NQ Windhill, Bishop'S Stortfor…" at bounding box center [713, 364] width 342 height 21
click at [705, 419] on input "text" at bounding box center [627, 419] width 170 height 20
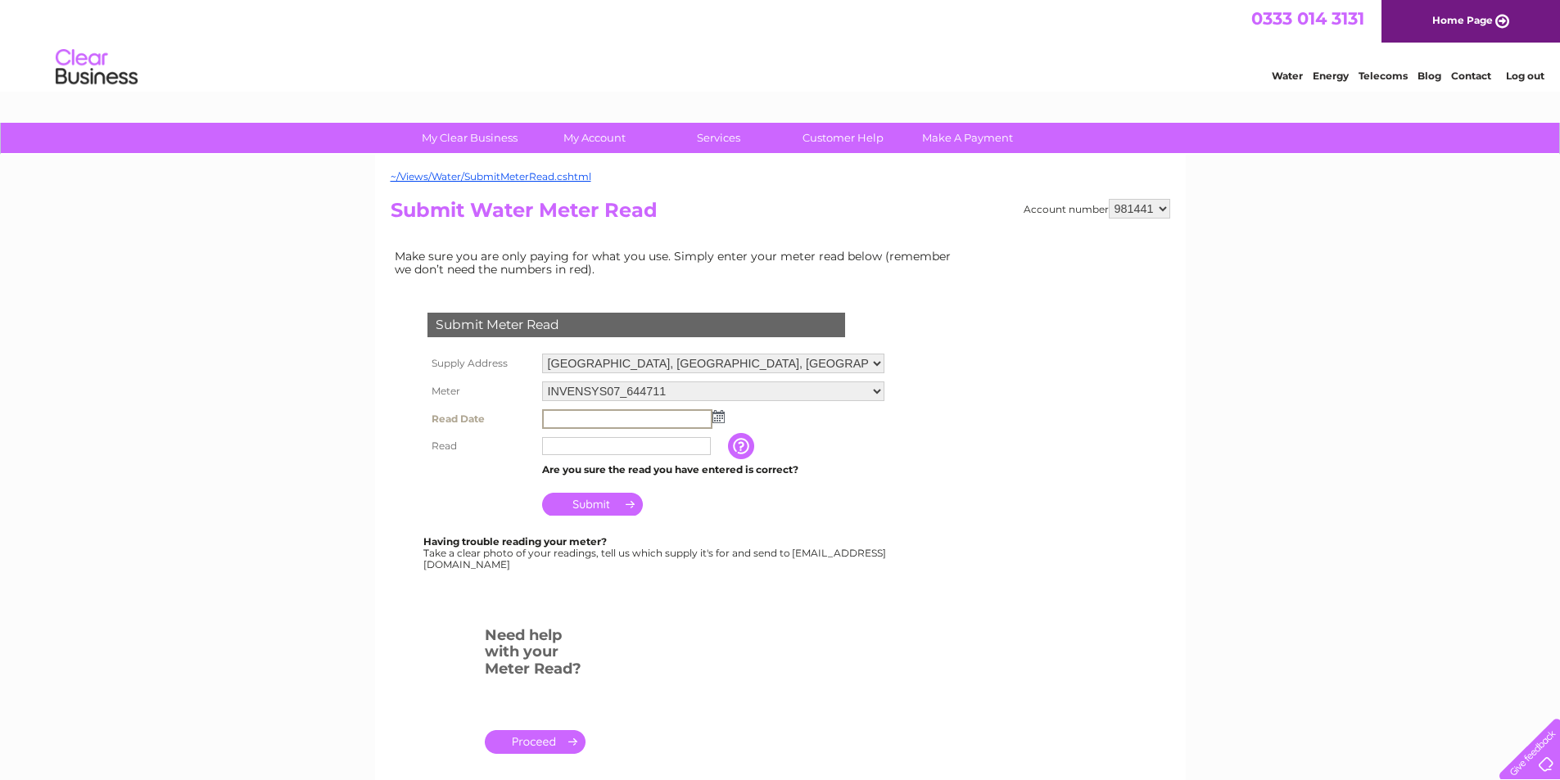
click at [714, 416] on img at bounding box center [718, 416] width 12 height 13
click at [550, 436] on span "Prev" at bounding box center [556, 442] width 13 height 13
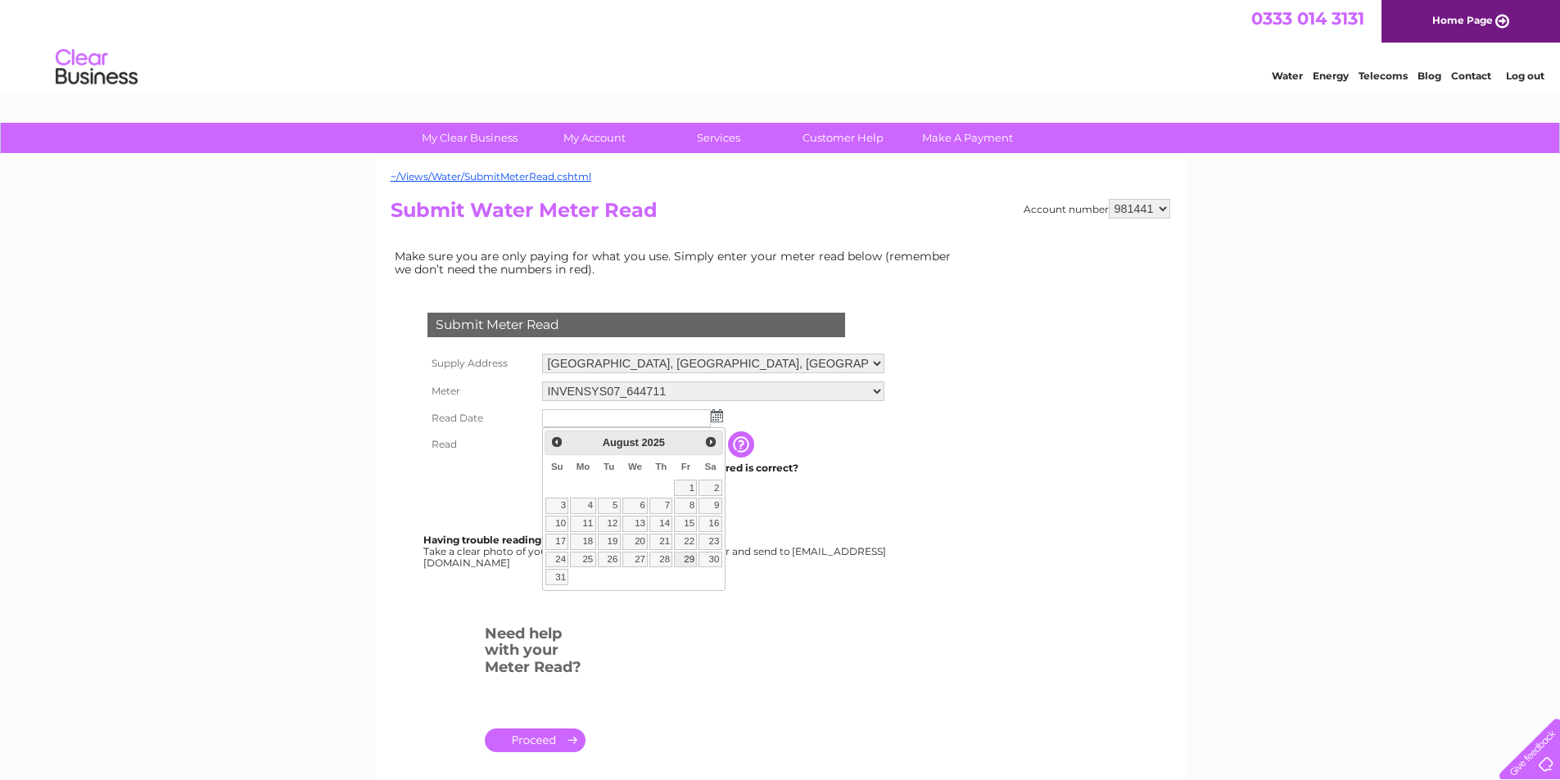
click at [683, 559] on link "29" at bounding box center [685, 560] width 23 height 16
type input "2025/08/29"
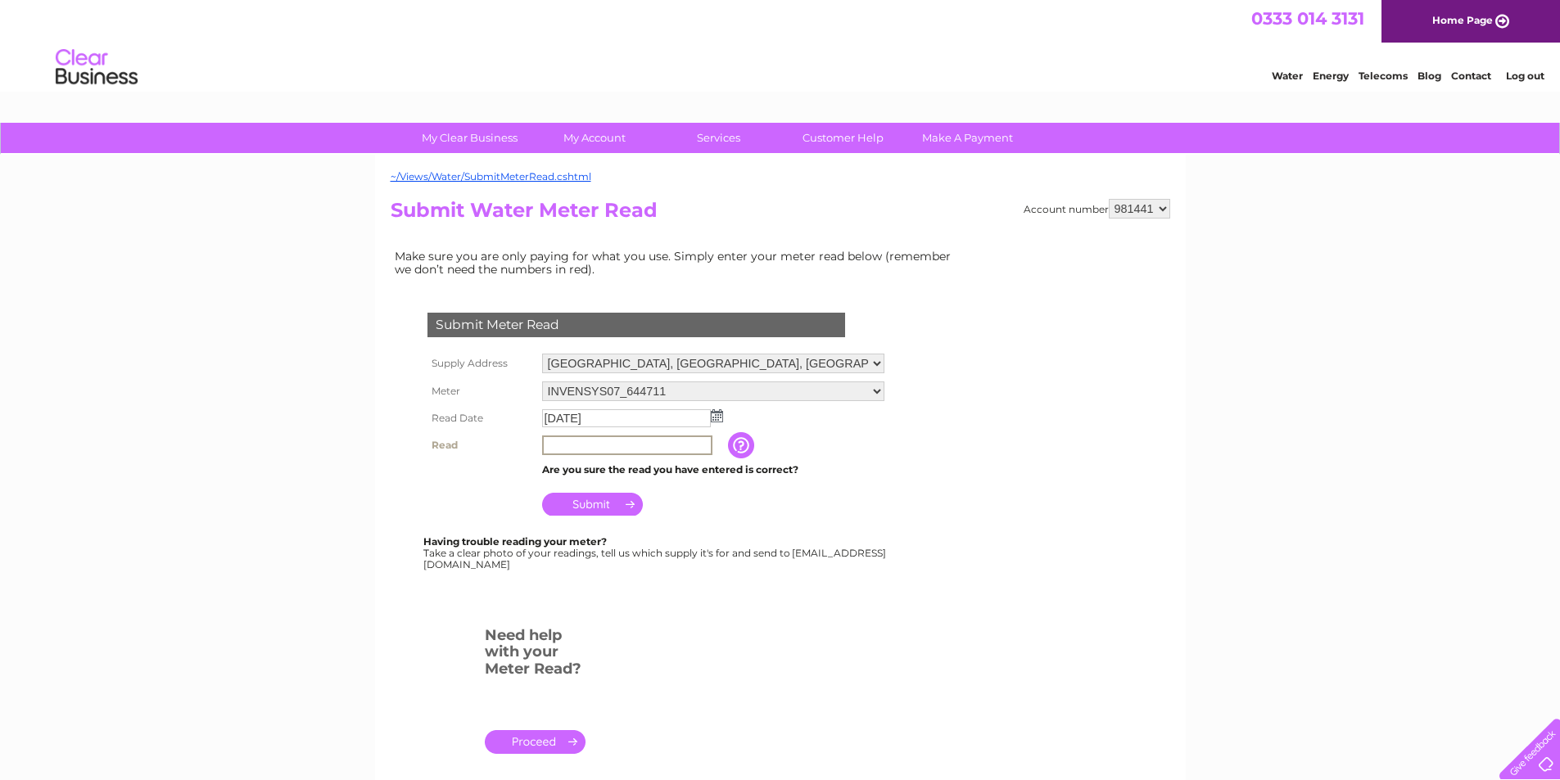
click at [571, 440] on input "text" at bounding box center [627, 446] width 170 height 20
type input "10901"
click at [708, 516] on td "Submit" at bounding box center [713, 500] width 350 height 39
click at [582, 503] on input "Submit" at bounding box center [592, 502] width 101 height 23
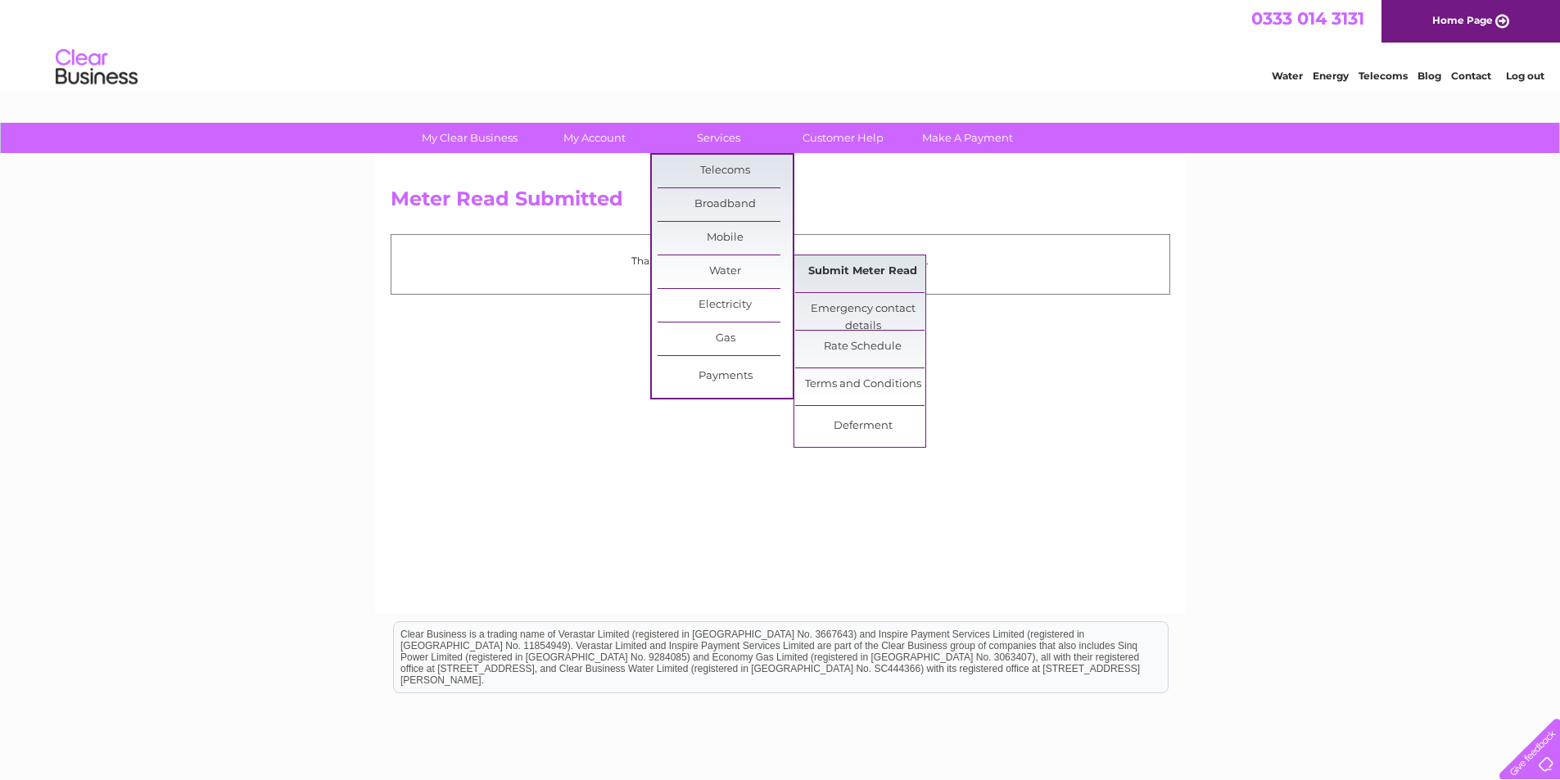
click at [826, 274] on link "Submit Meter Read" at bounding box center [862, 271] width 135 height 33
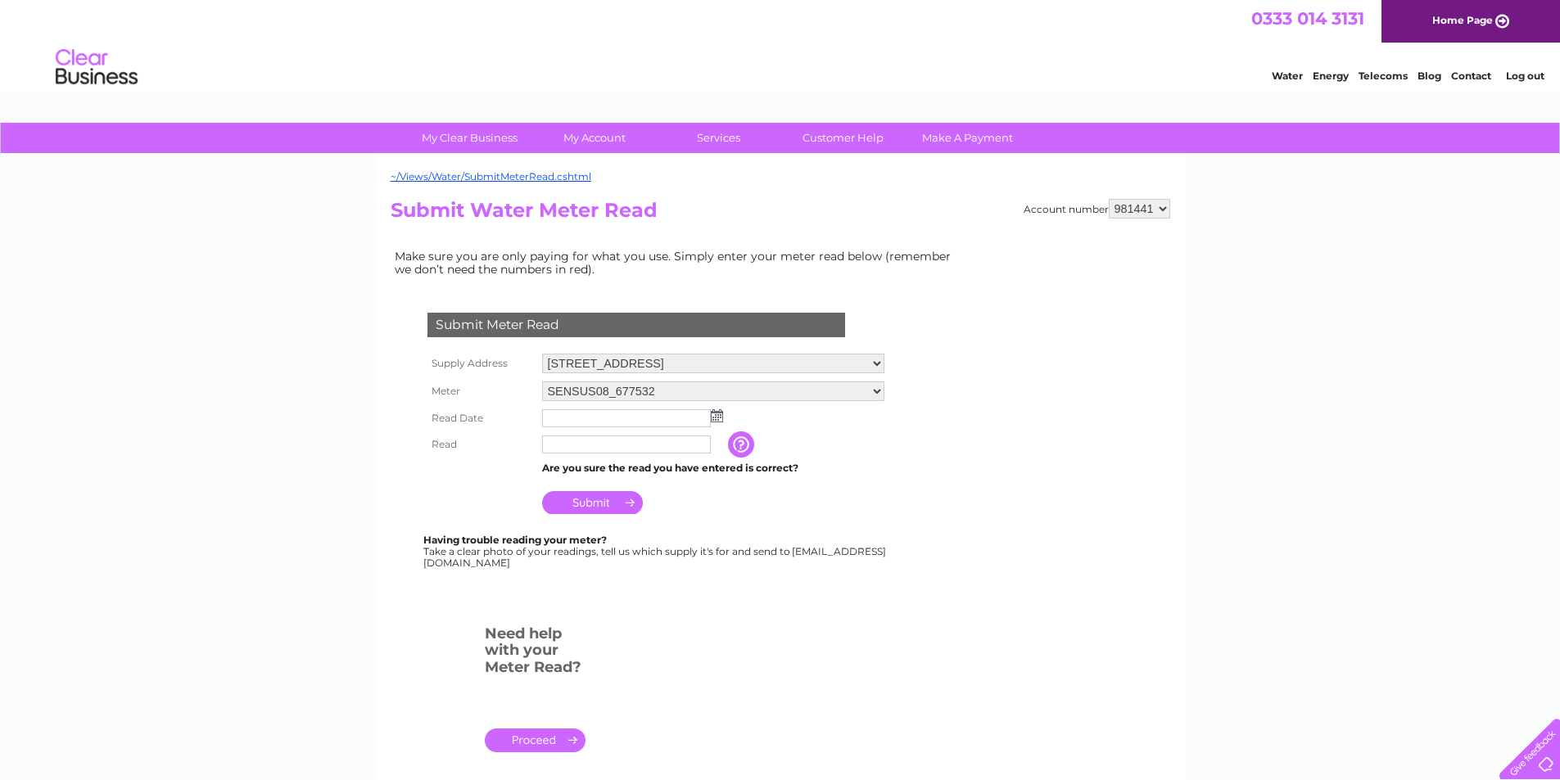
click at [880, 361] on select "[GEOGRAPHIC_DATA], [GEOGRAPHIC_DATA], [GEOGRAPHIC_DATA][PERSON_NAME], [PERSON_N…" at bounding box center [713, 364] width 342 height 20
select select "135595"
click at [542, 354] on select "New Extension, Windhill, Bishops Storford, CM23 2NQ Windhill, Bishop'S Stortfor…" at bounding box center [713, 364] width 342 height 21
click at [717, 418] on img at bounding box center [717, 415] width 12 height 13
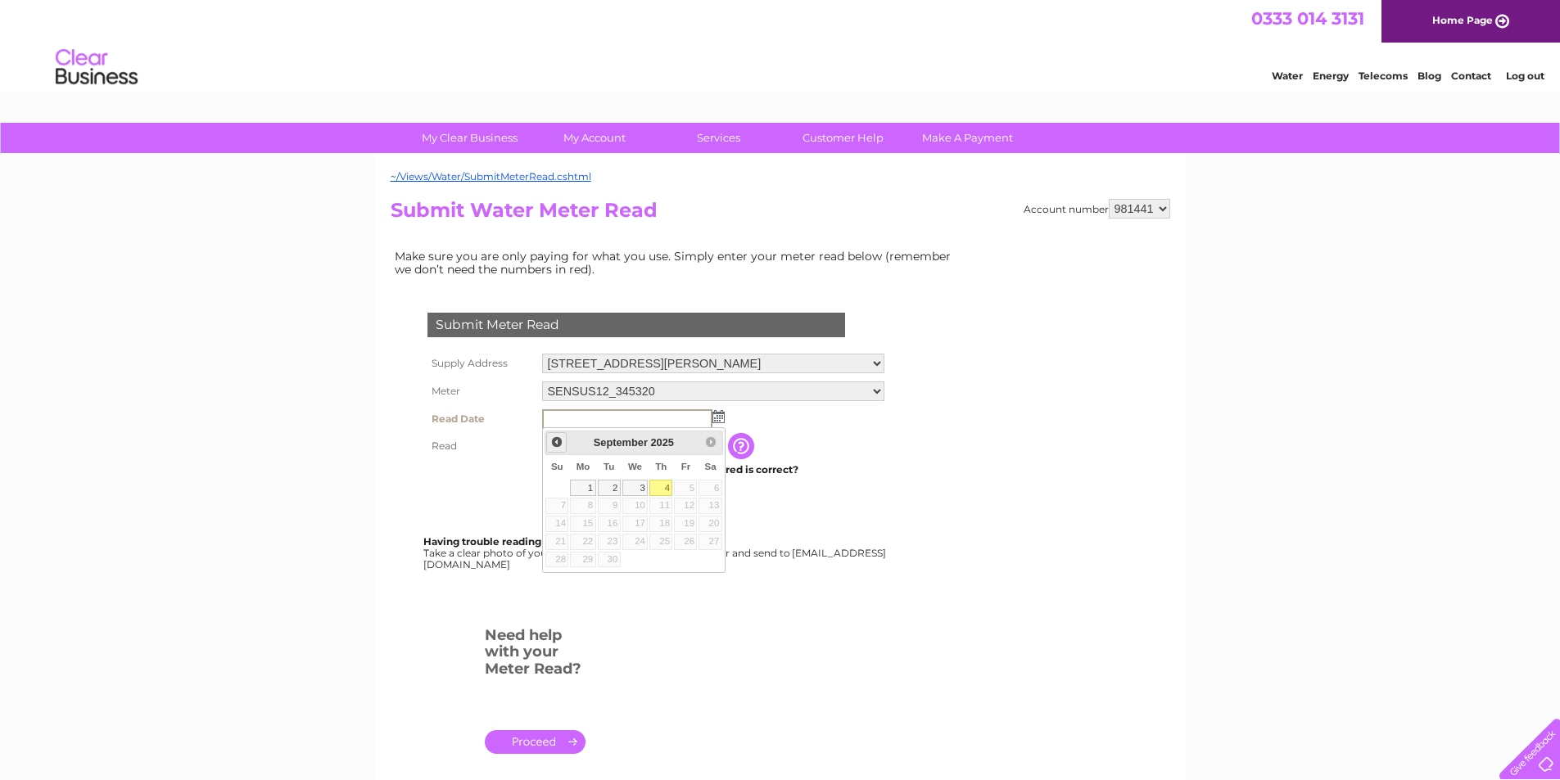
click at [556, 441] on span "Prev" at bounding box center [556, 442] width 13 height 13
click at [639, 559] on link "30" at bounding box center [635, 560] width 26 height 16
type input "2025/07/30"
click at [603, 446] on input "text" at bounding box center [627, 446] width 170 height 20
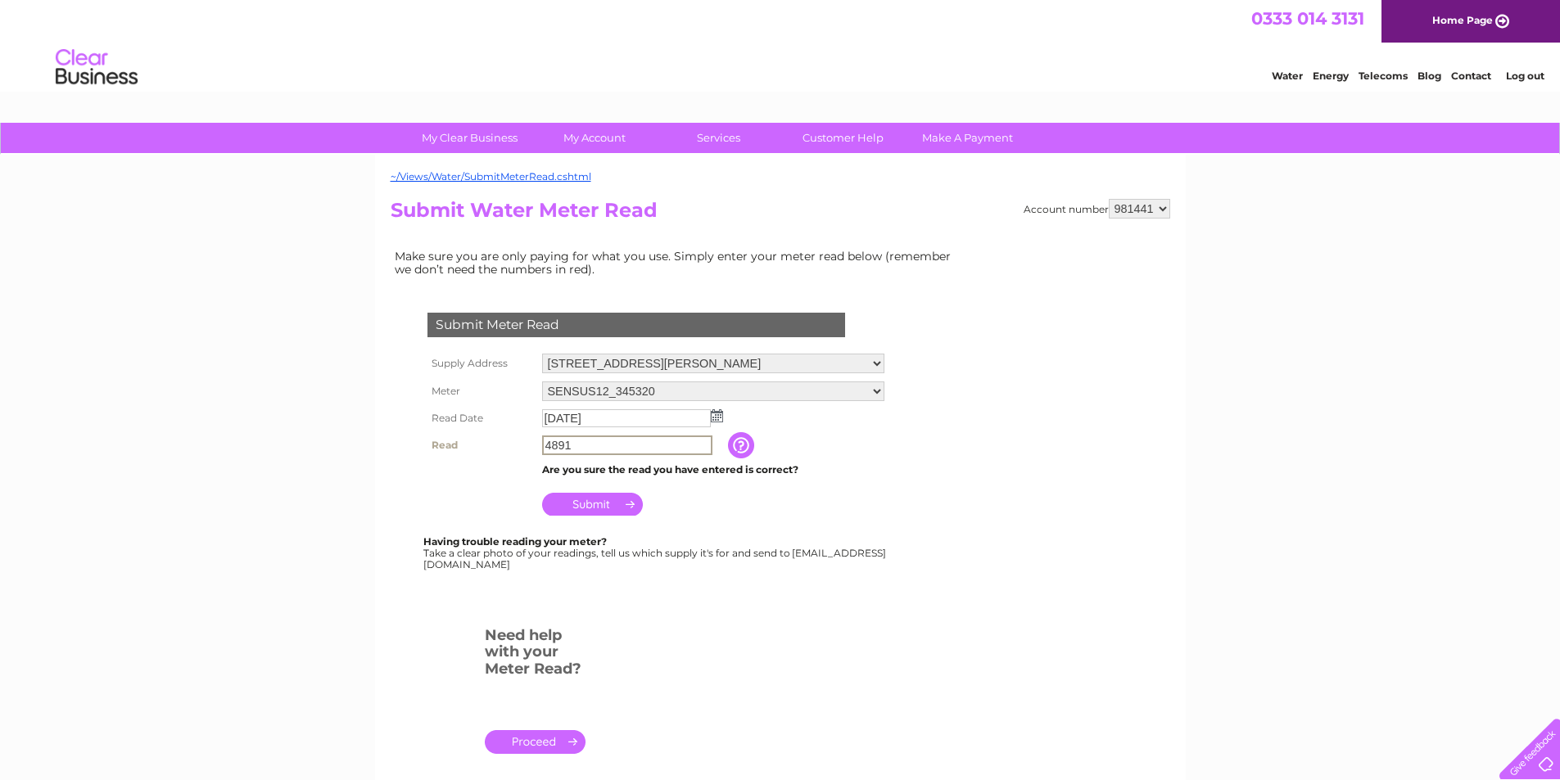
type input "4891"
click at [584, 508] on input "Submit" at bounding box center [592, 502] width 101 height 23
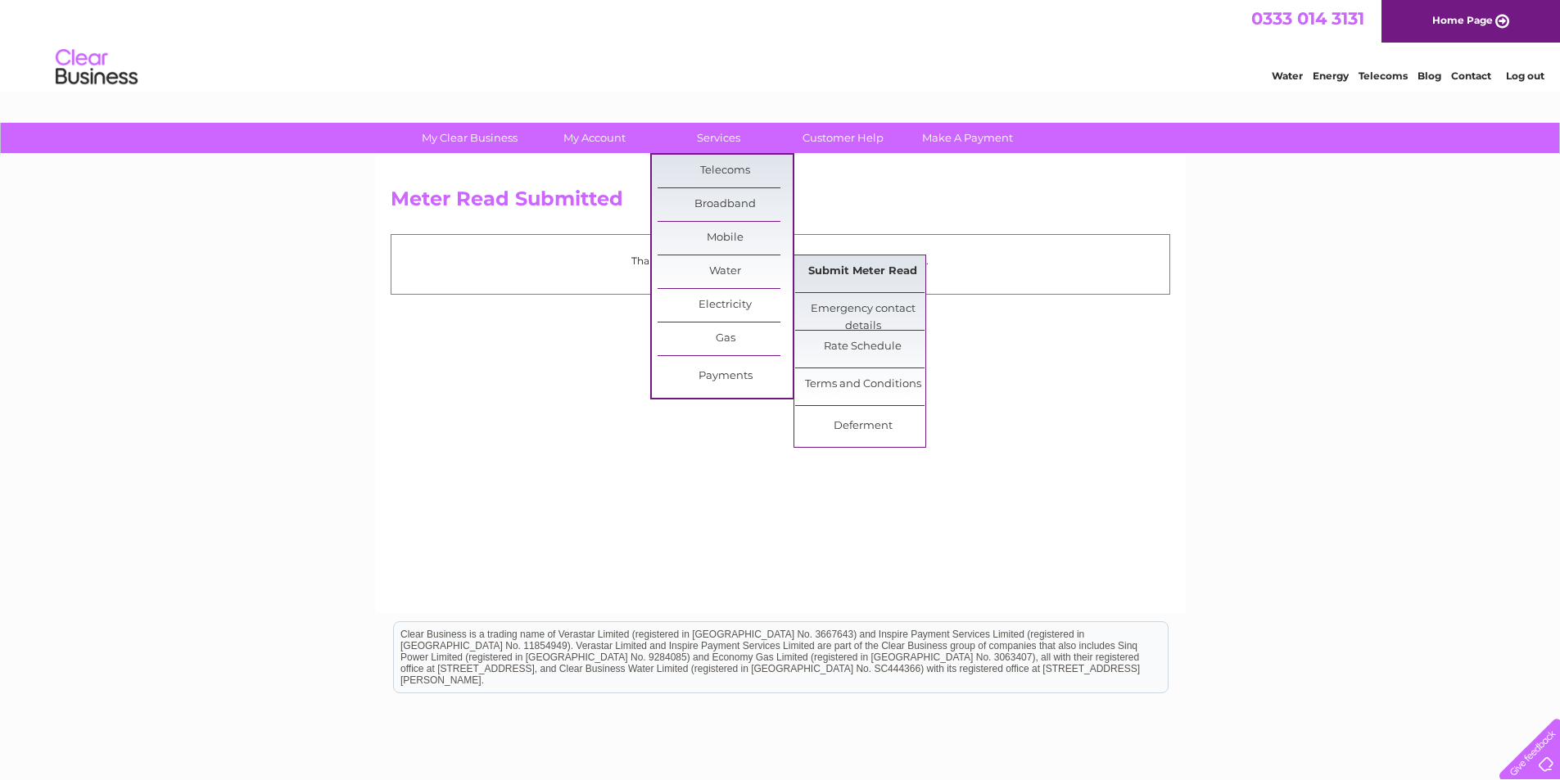
click at [842, 275] on link "Submit Meter Read" at bounding box center [862, 271] width 135 height 33
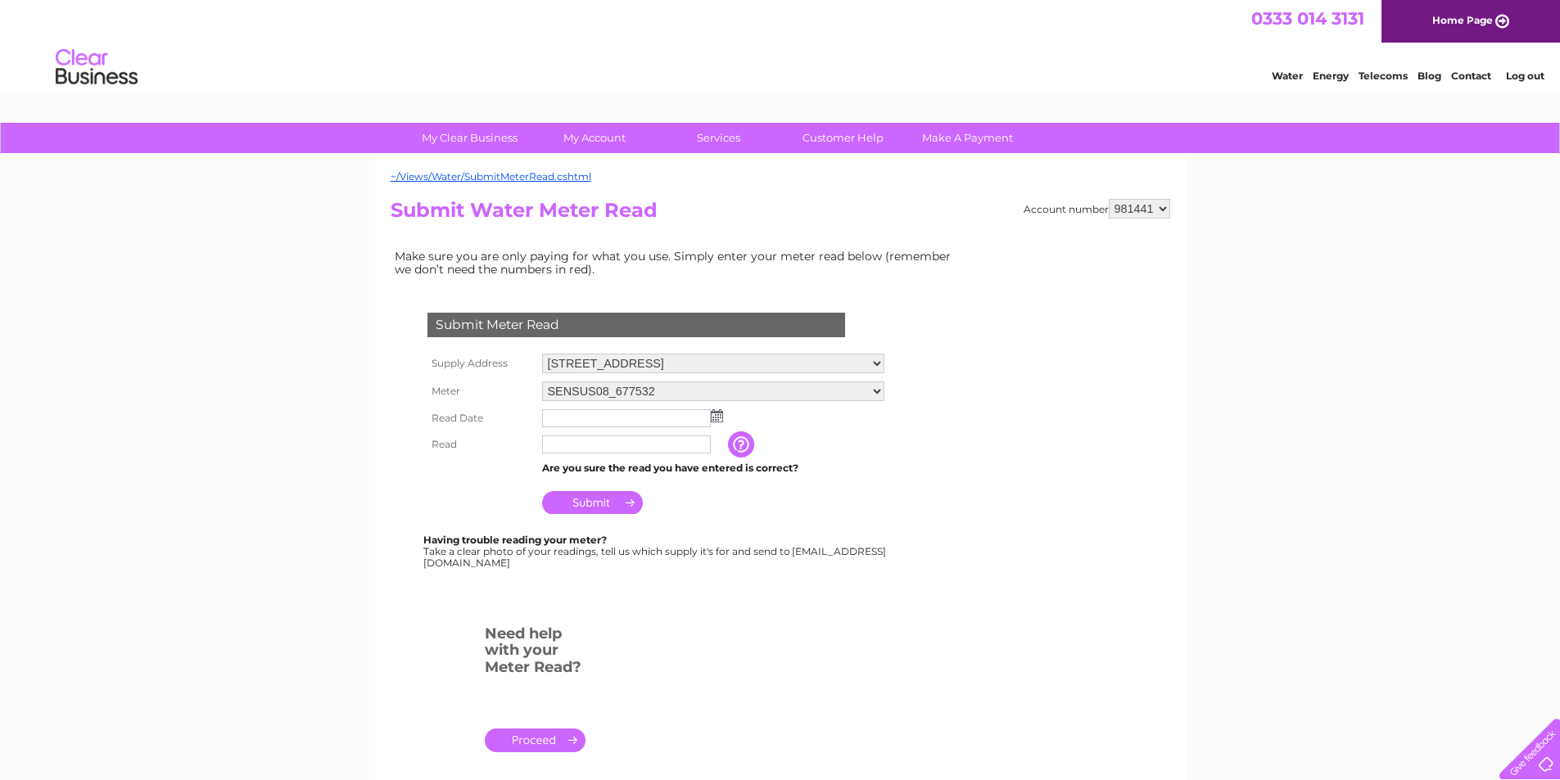
click at [875, 364] on select "[GEOGRAPHIC_DATA], [GEOGRAPHIC_DATA], [GEOGRAPHIC_DATA][PERSON_NAME], [PERSON_N…" at bounding box center [713, 364] width 342 height 20
select select "135595"
click at [542, 354] on select "New Extension, Windhill, Bishops Storford, CM23 2NQ Windhill, Bishop'S Stortfor…" at bounding box center [713, 364] width 342 height 21
click at [718, 413] on img at bounding box center [717, 415] width 12 height 13
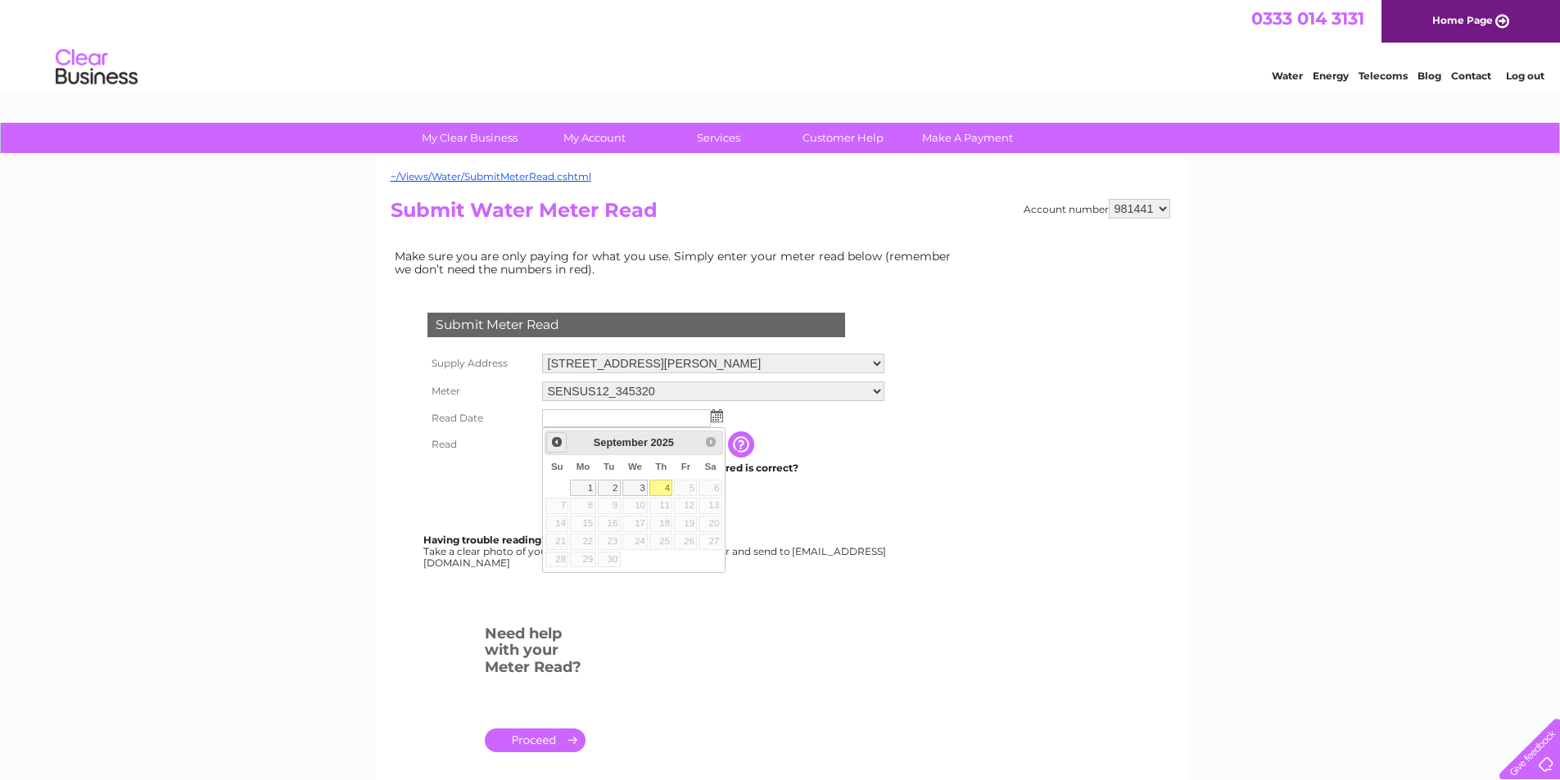
click at [552, 439] on span "Prev" at bounding box center [556, 442] width 13 height 13
click at [693, 559] on link "29" at bounding box center [685, 560] width 23 height 16
type input "2025/08/29"
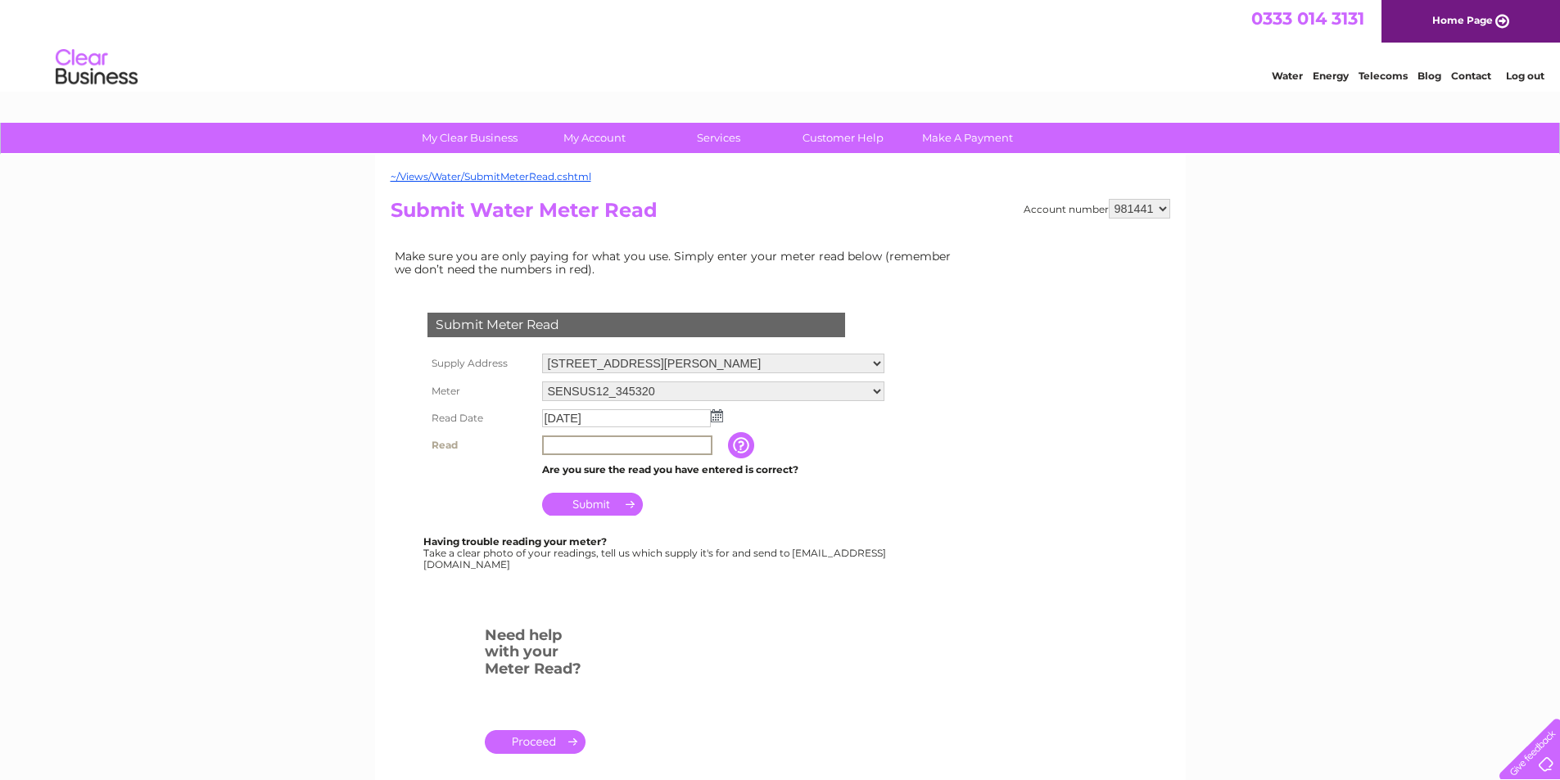
click at [605, 449] on input "text" at bounding box center [627, 446] width 170 height 20
type input "4907"
click at [607, 504] on input "Submit" at bounding box center [592, 504] width 101 height 23
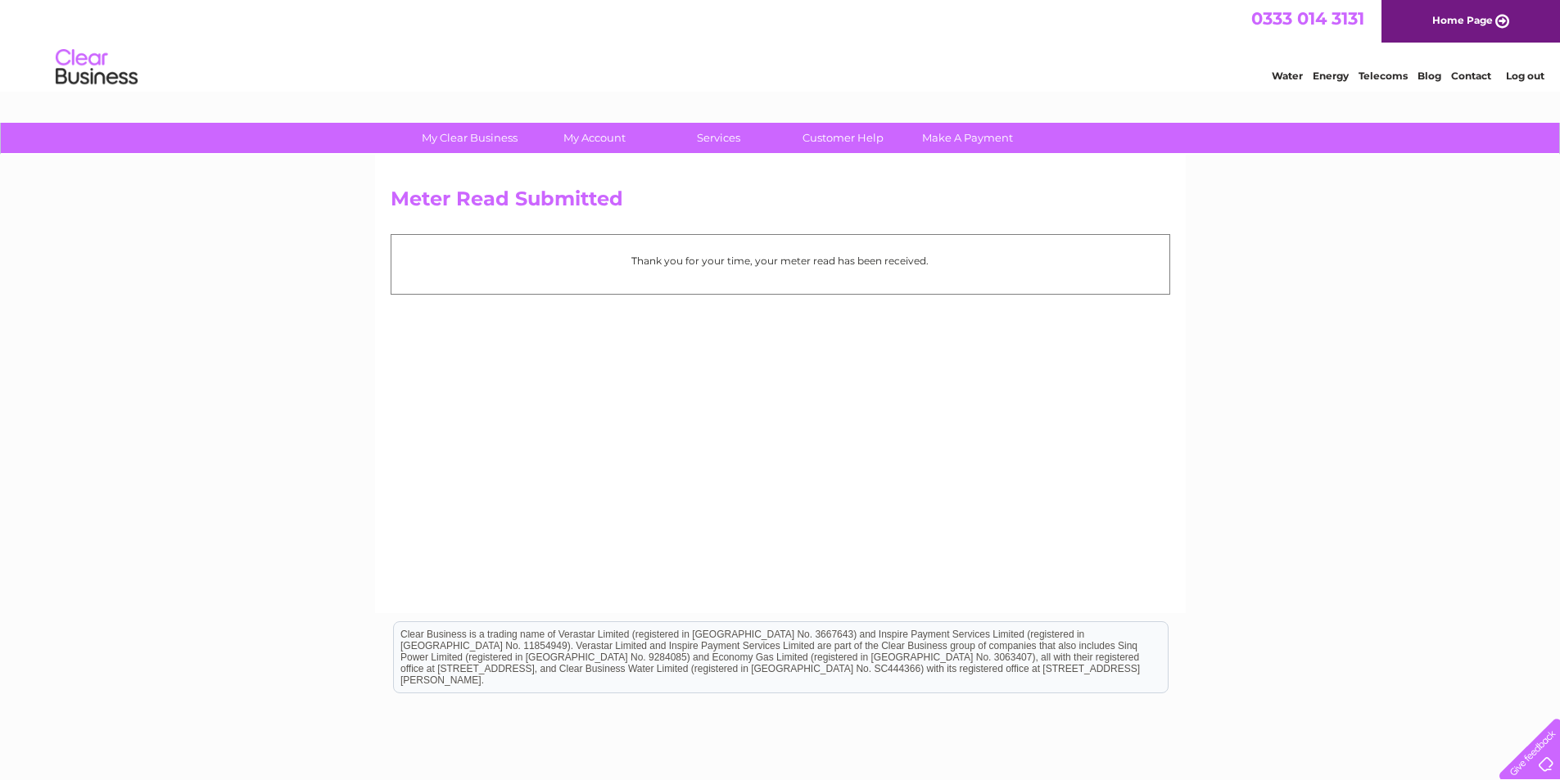
click at [1528, 77] on link "Log out" at bounding box center [1525, 76] width 38 height 12
